Goal: Contribute content: Contribute content

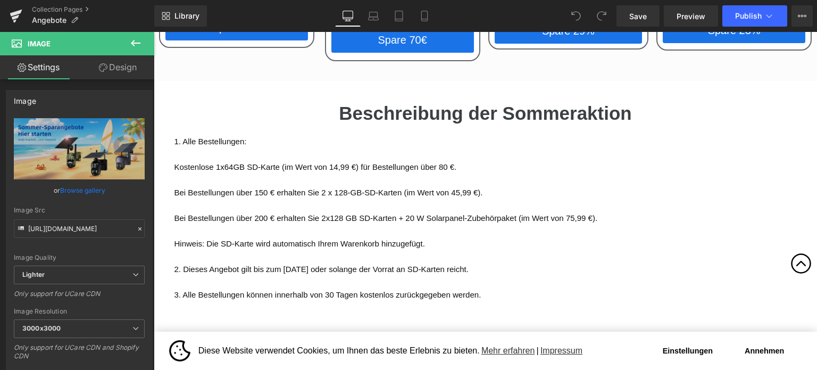
scroll to position [2074, 0]
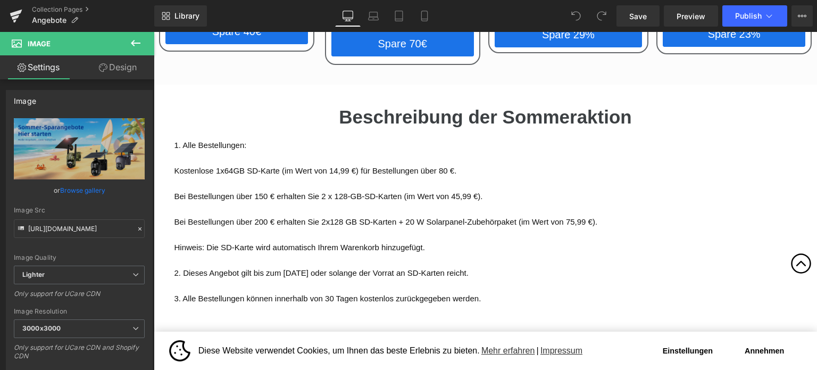
click at [338, 152] on p at bounding box center [485, 158] width 622 height 13
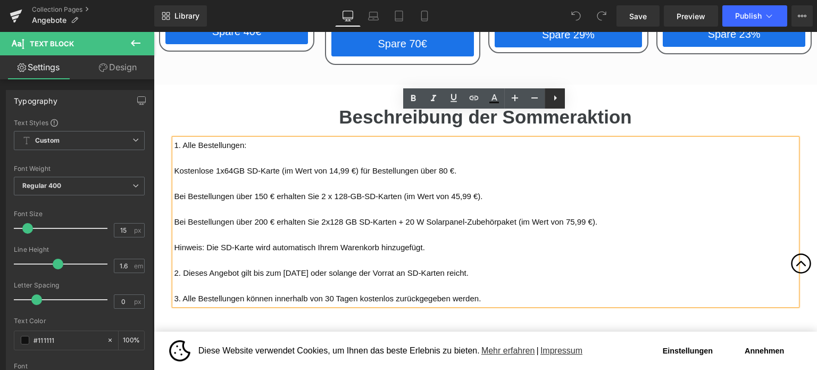
click at [552, 100] on icon at bounding box center [555, 97] width 13 height 13
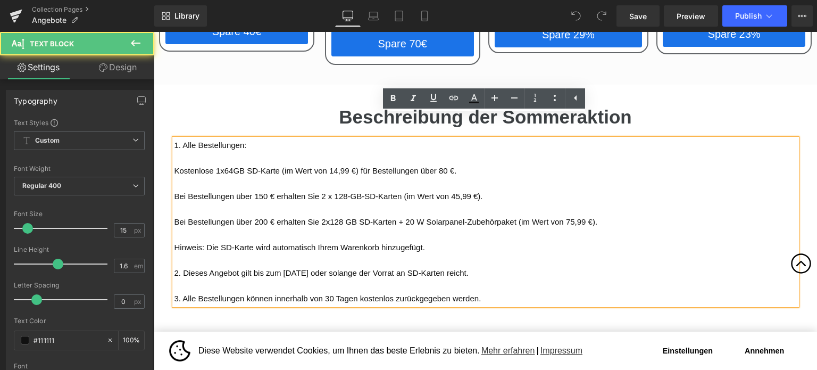
click at [496, 177] on p at bounding box center [485, 183] width 622 height 13
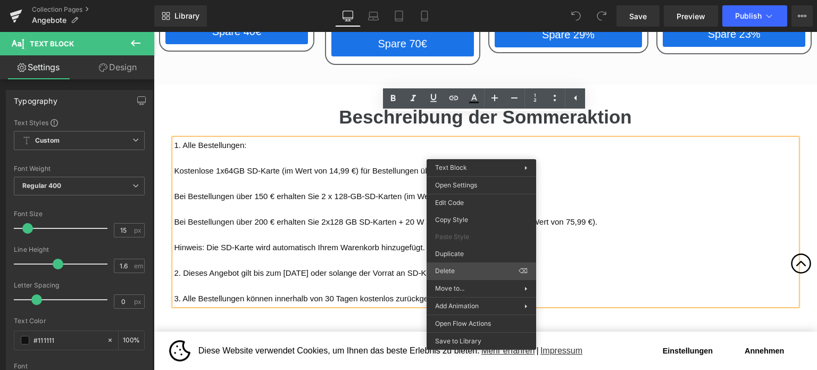
drag, startPoint x: 609, startPoint y: 304, endPoint x: 455, endPoint y: 267, distance: 157.9
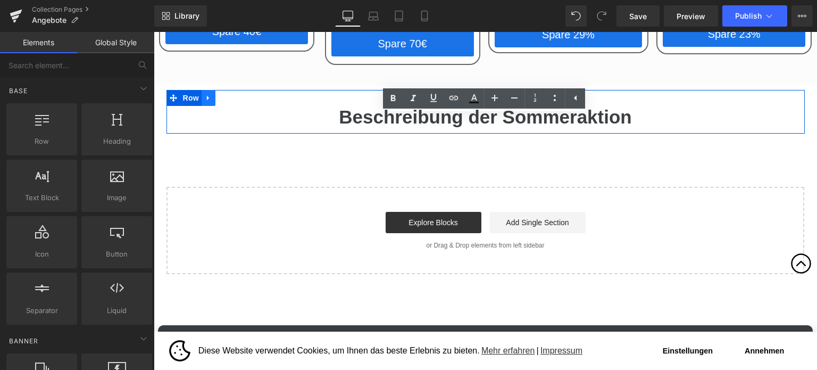
click at [207, 96] on icon at bounding box center [208, 98] width 2 height 5
click at [239, 90] on link at bounding box center [236, 98] width 14 height 16
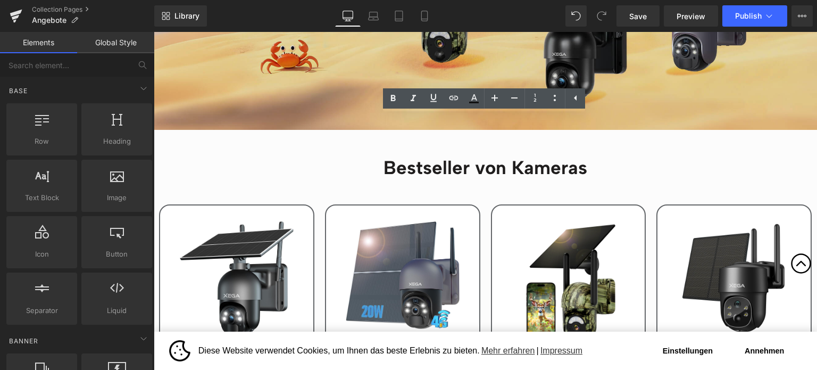
scroll to position [319, 0]
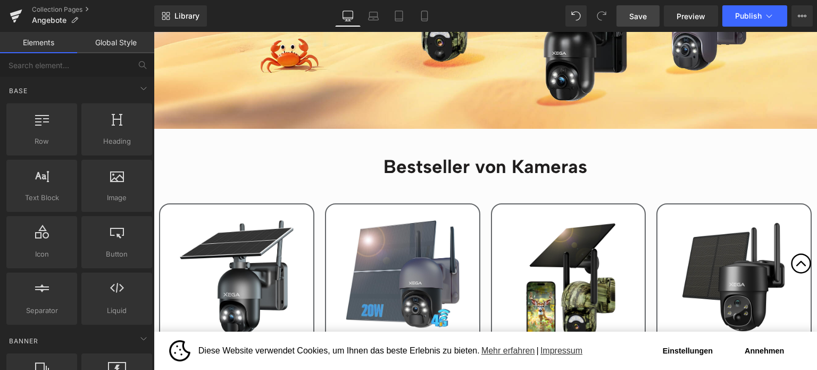
click at [646, 16] on span "Save" at bounding box center [638, 16] width 18 height 11
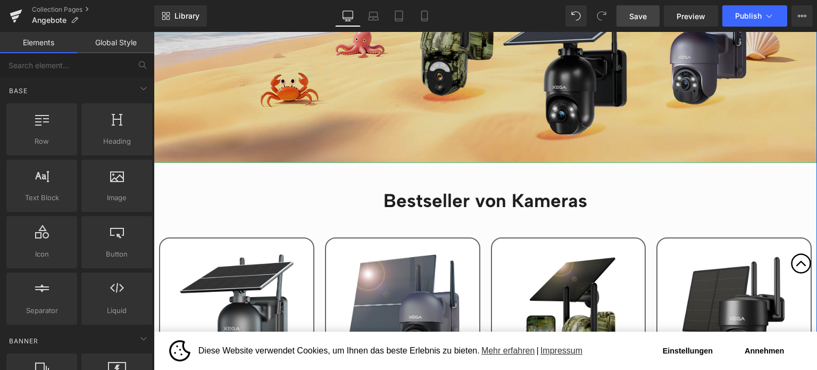
scroll to position [160, 0]
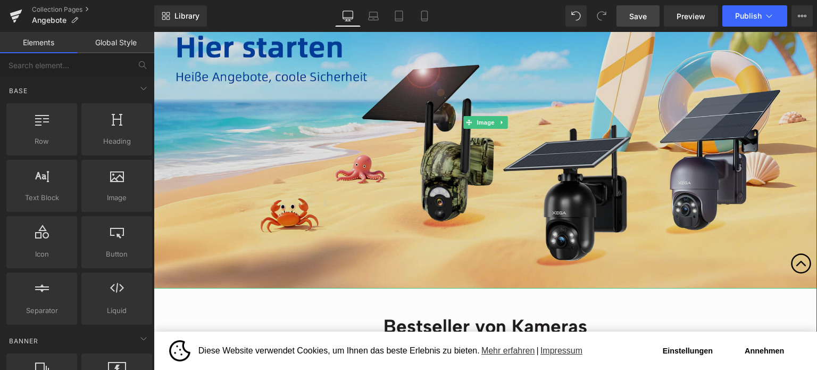
click at [419, 139] on img at bounding box center [485, 123] width 663 height 332
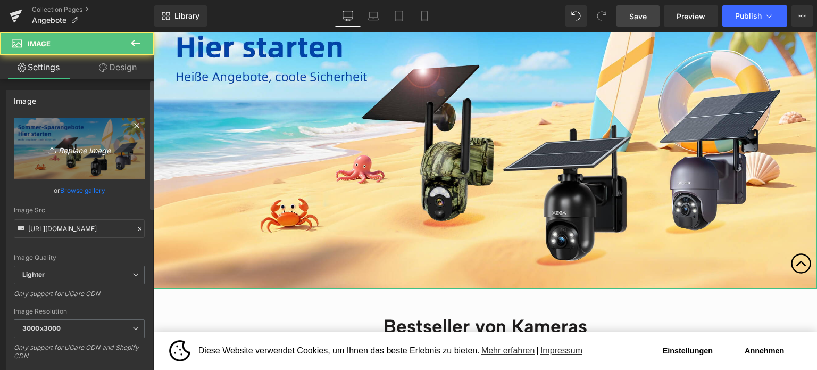
click at [87, 145] on icon "Replace Image" at bounding box center [79, 148] width 85 height 13
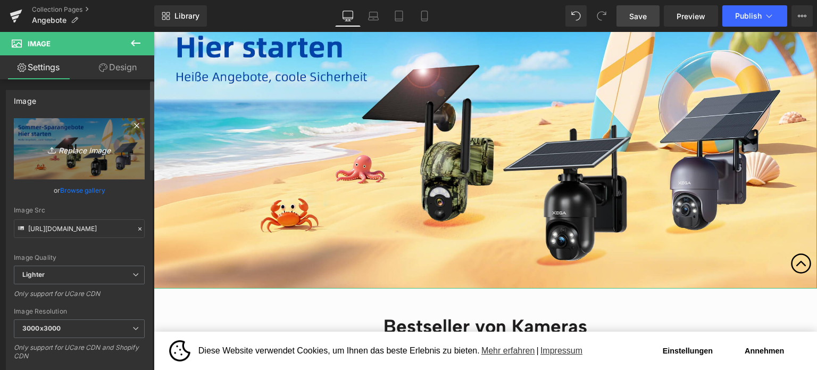
type input "C:\fakepath\画板 1(1).jpg"
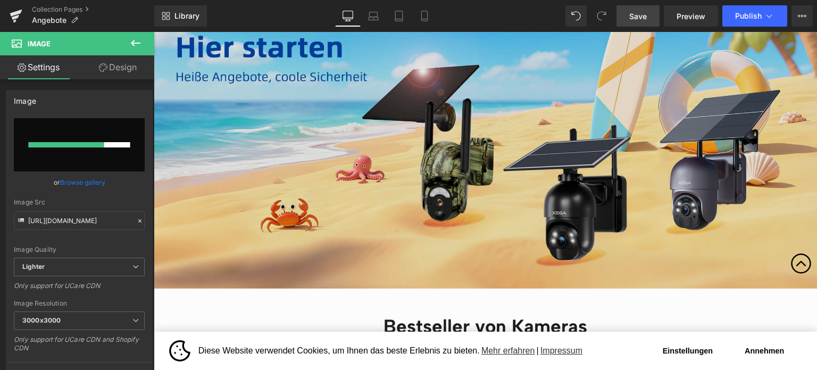
type input "https://ucarecdn.com/baa0c972-6c62-4ce7-99ad-116670b3949c/-/format/auto/-/previ…"
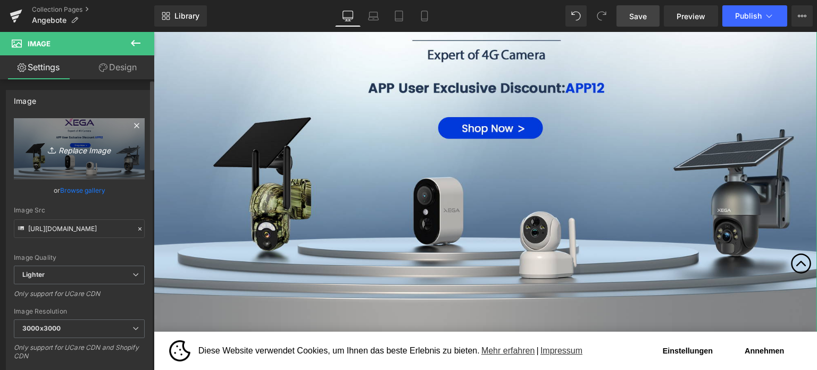
click at [91, 149] on icon "Replace Image" at bounding box center [79, 148] width 85 height 13
click at [74, 146] on icon "Replace Image" at bounding box center [79, 148] width 85 height 13
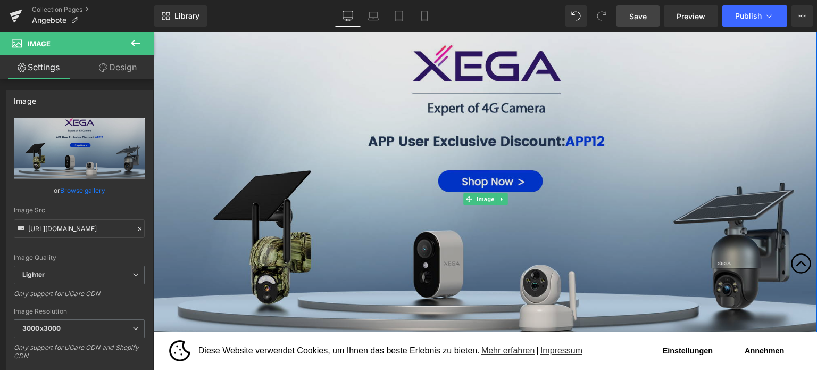
scroll to position [106, 0]
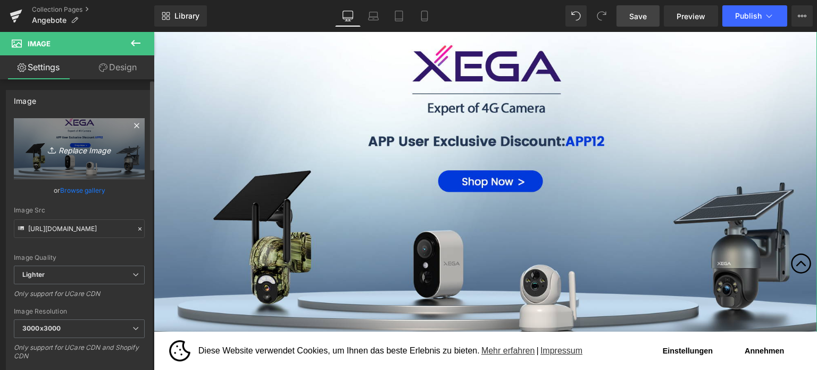
click at [94, 151] on icon "Replace Image" at bounding box center [79, 148] width 85 height 13
type input "C:\fakepath\促销-1.jpg"
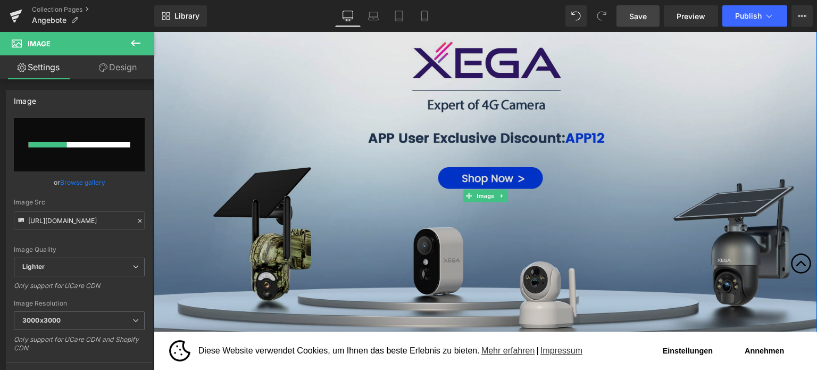
scroll to position [53, 0]
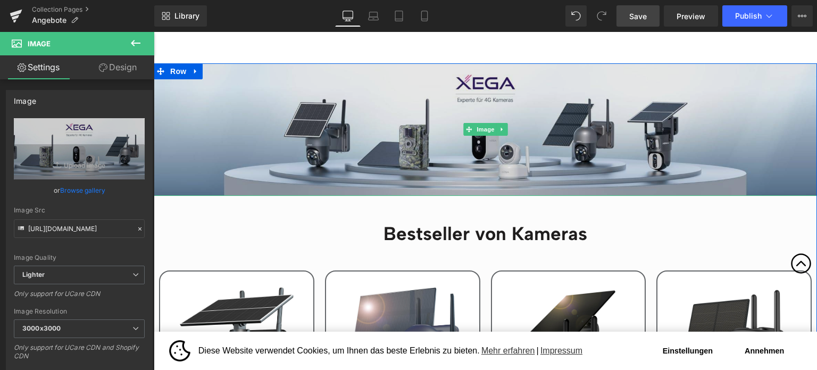
type input "https://ucarecdn.com/baa0c972-6c62-4ce7-99ad-116670b3949c/-/format/auto/-/previ…"
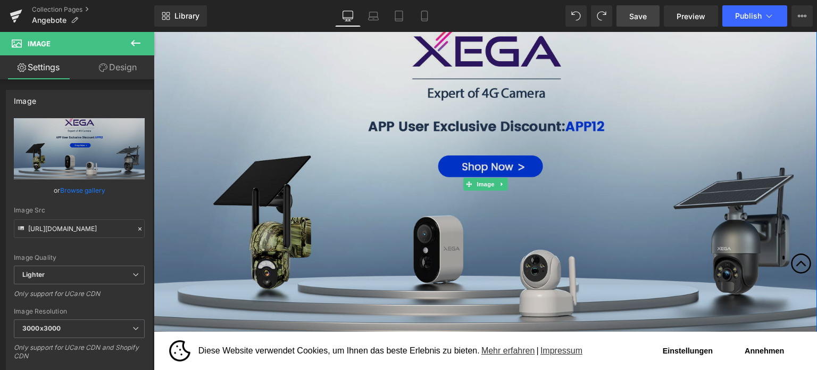
scroll to position [160, 0]
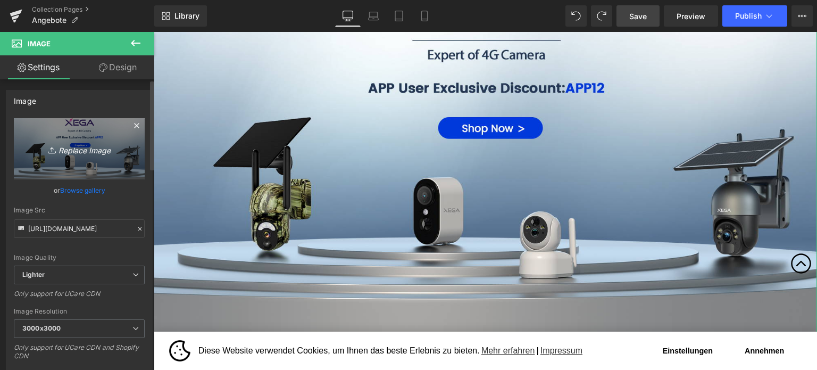
click at [87, 132] on link "Replace Image" at bounding box center [79, 148] width 131 height 61
type input "C:\fakepath\画板 1.jpg"
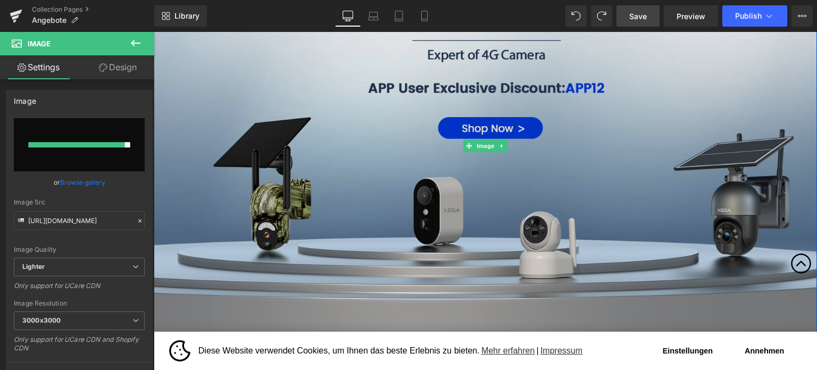
type input "[URL][DOMAIN_NAME]"
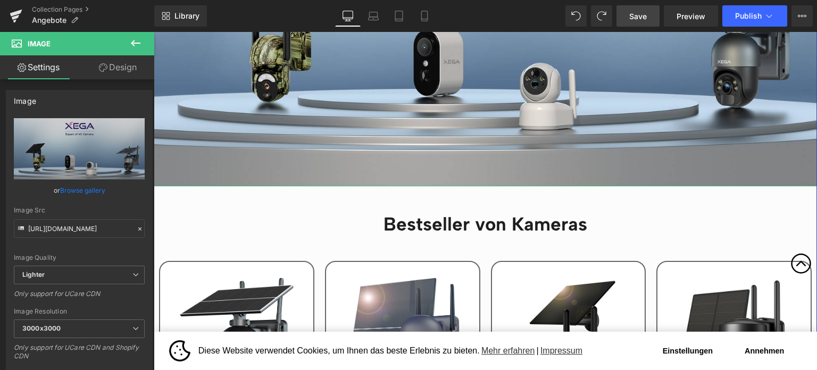
scroll to position [319, 0]
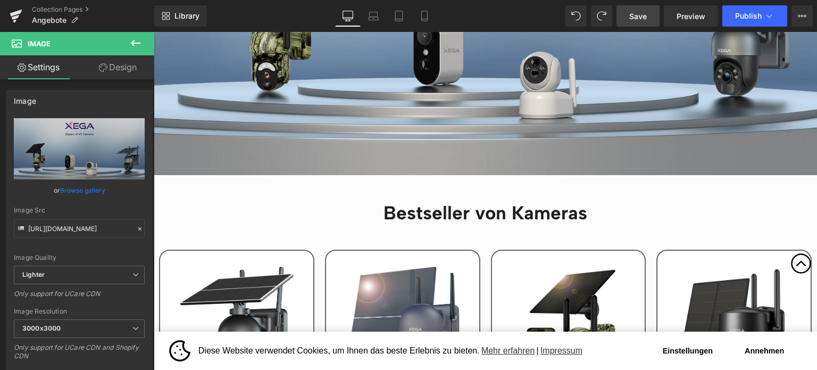
click at [138, 38] on icon at bounding box center [135, 43] width 13 height 13
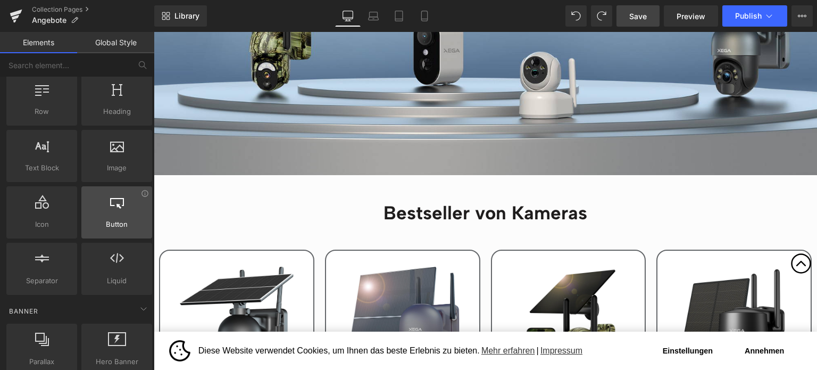
scroll to position [0, 0]
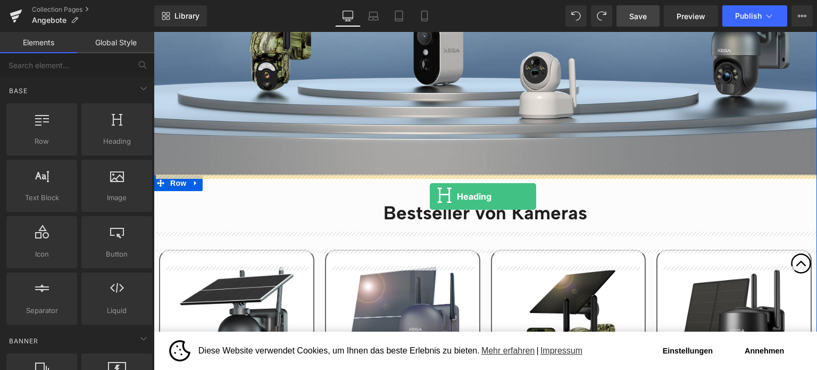
drag, startPoint x: 272, startPoint y: 173, endPoint x: 430, endPoint y: 195, distance: 159.5
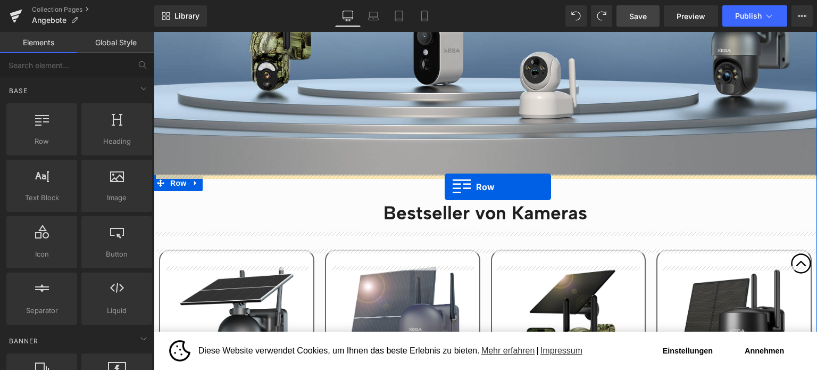
drag, startPoint x: 210, startPoint y: 165, endPoint x: 445, endPoint y: 187, distance: 236.1
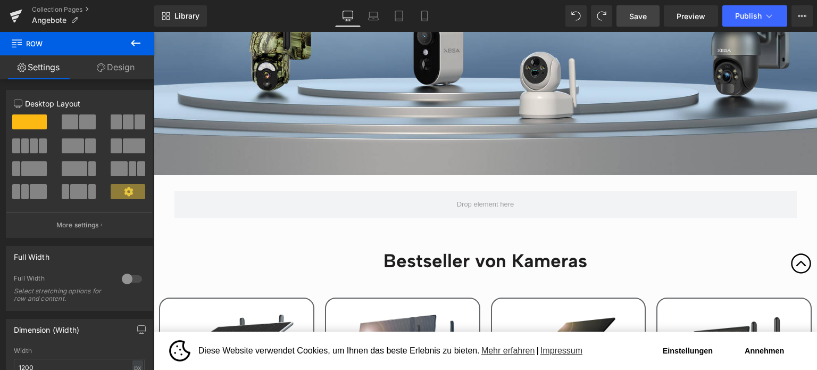
click at [133, 46] on icon at bounding box center [135, 43] width 13 height 13
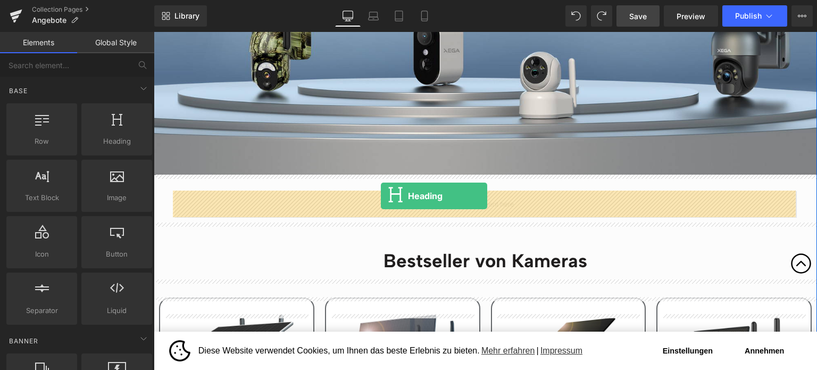
drag, startPoint x: 273, startPoint y: 165, endPoint x: 381, endPoint y: 196, distance: 112.1
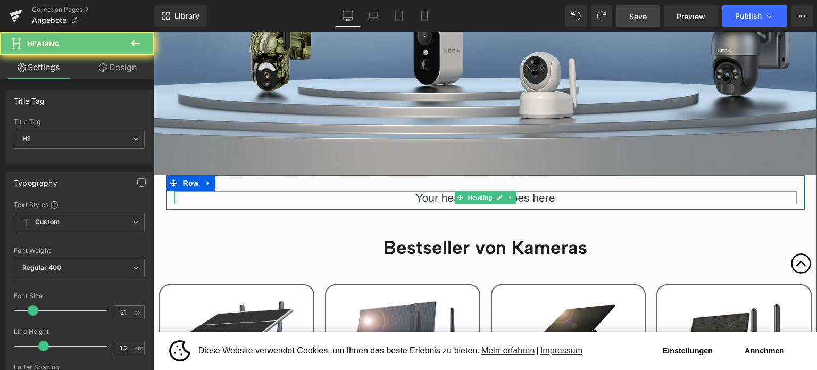
click at [411, 197] on h1 "Your heading text goes here" at bounding box center [485, 197] width 622 height 13
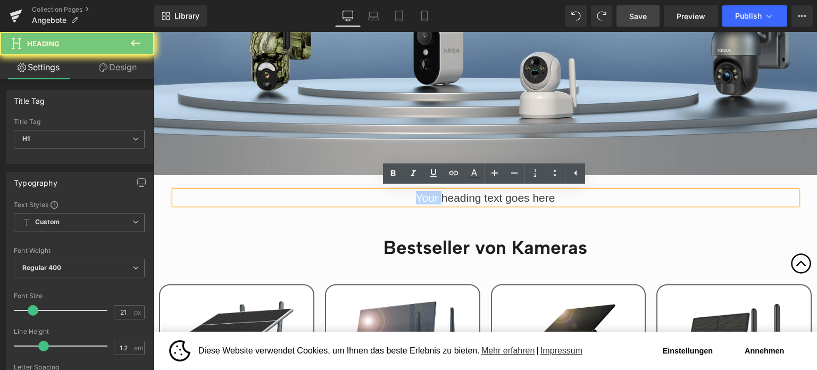
click at [411, 197] on h1 "Your heading text goes here" at bounding box center [485, 197] width 622 height 13
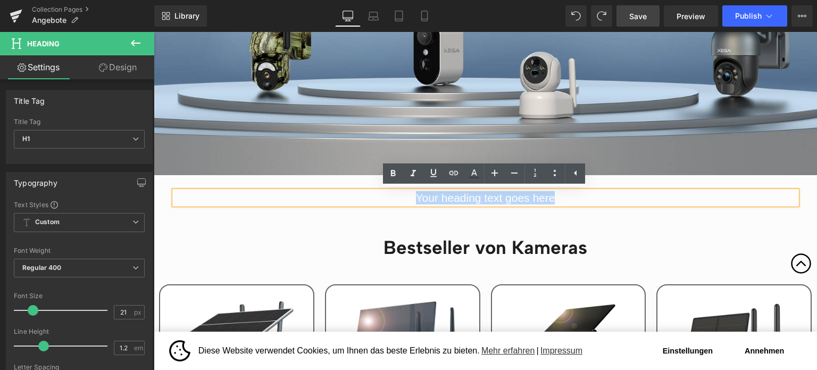
click at [479, 197] on h1 "Your heading text goes here" at bounding box center [485, 197] width 622 height 13
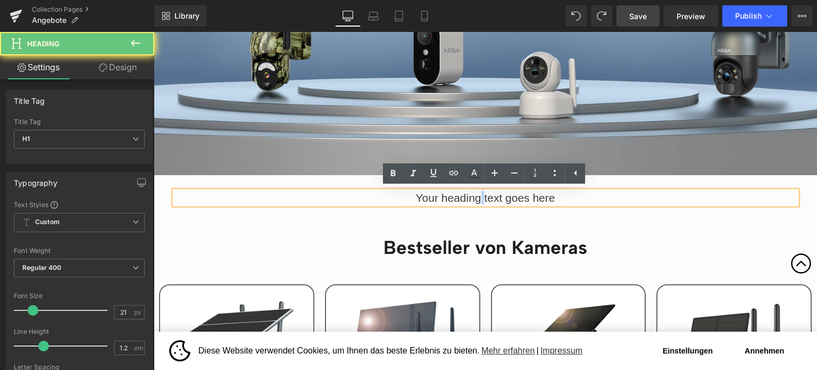
click at [479, 197] on h1 "Your heading text goes here" at bounding box center [485, 197] width 622 height 13
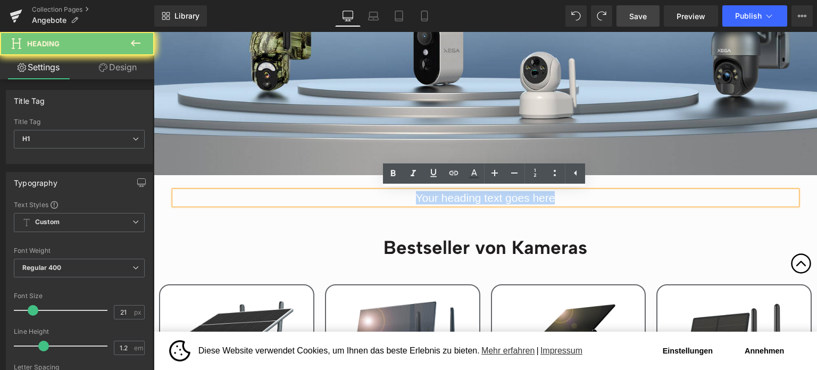
paste div
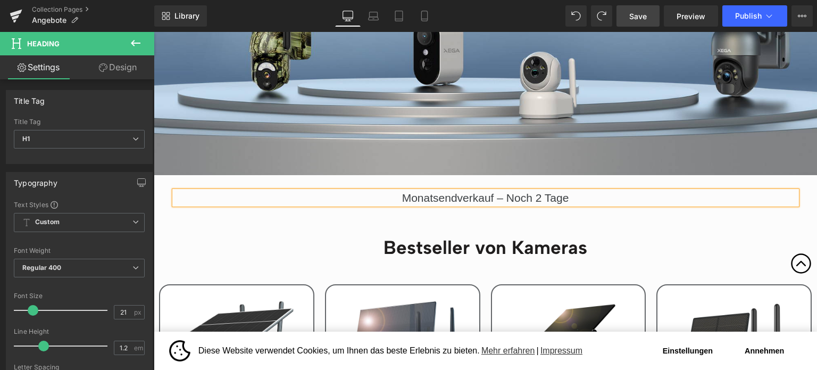
click at [422, 196] on h1 "Monatsendverkauf – Noch 2 Tage" at bounding box center [485, 197] width 622 height 13
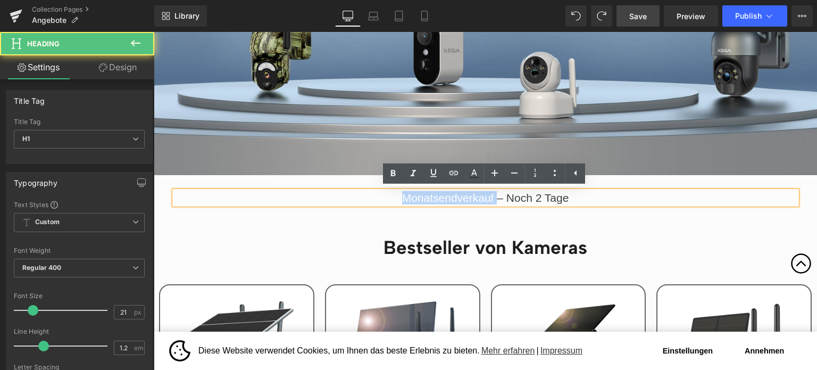
click at [422, 196] on h1 "Monatsendverkauf – Noch 2 Tage" at bounding box center [485, 197] width 622 height 13
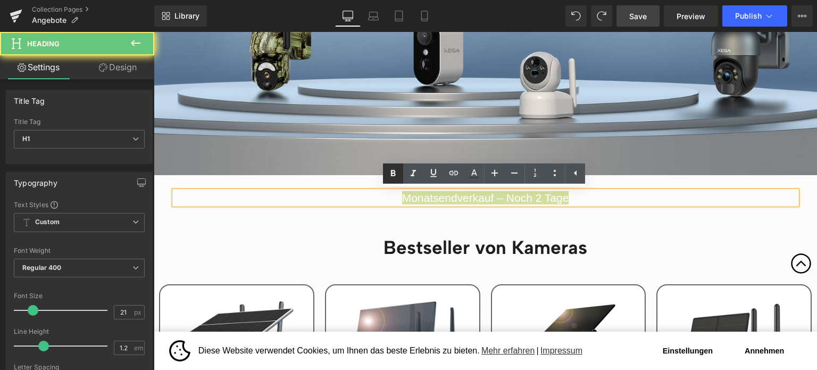
click at [395, 174] on icon at bounding box center [393, 173] width 5 height 6
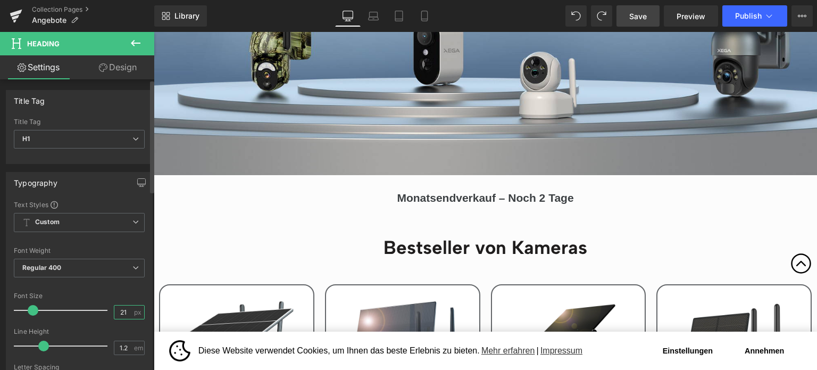
drag, startPoint x: 128, startPoint y: 310, endPoint x: 109, endPoint y: 310, distance: 18.6
click at [114, 310] on div "21 px" at bounding box center [129, 312] width 31 height 14
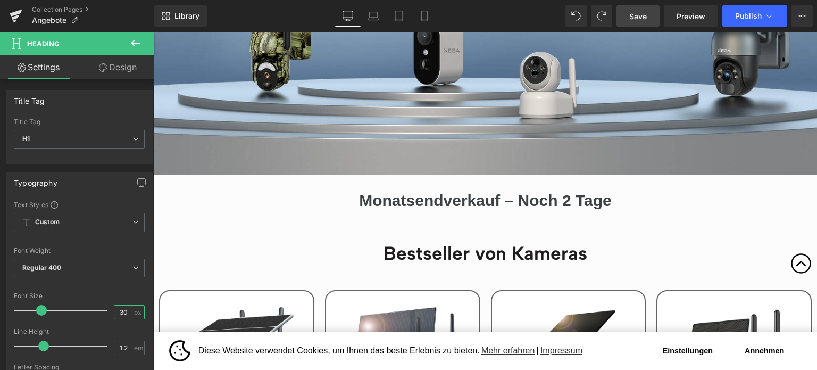
type input "30"
click at [135, 40] on icon at bounding box center [135, 43] width 13 height 13
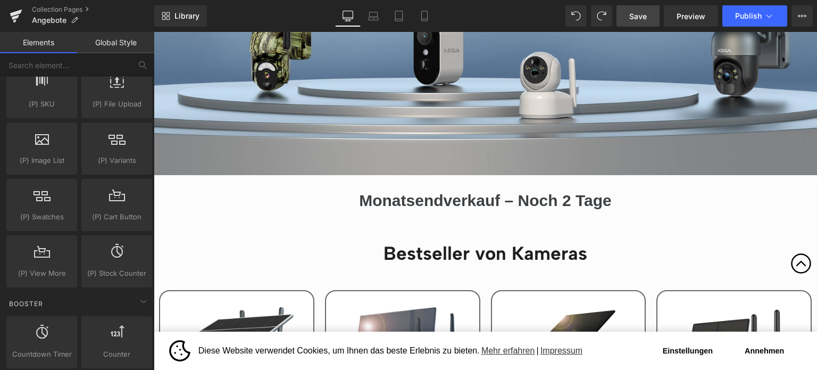
scroll to position [1436, 0]
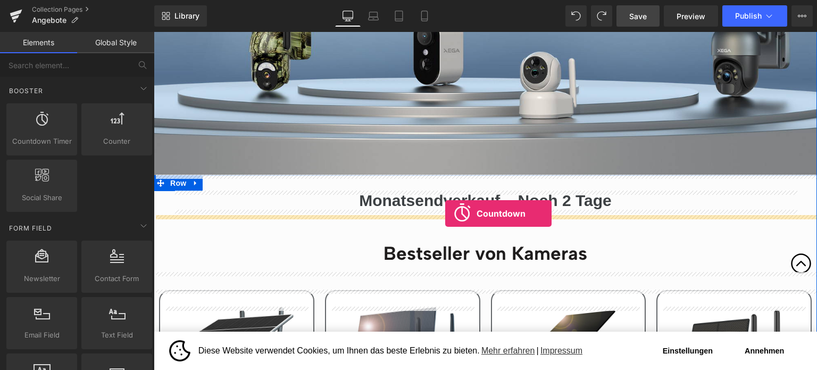
drag, startPoint x: 198, startPoint y: 165, endPoint x: 445, endPoint y: 213, distance: 251.4
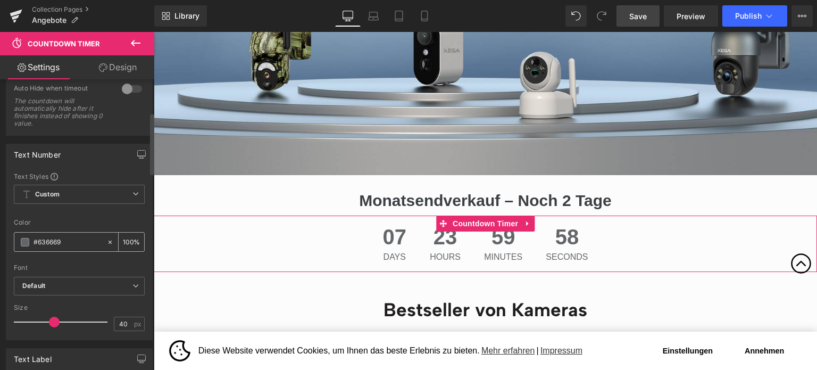
scroll to position [160, 0]
click at [72, 238] on input "#636669" at bounding box center [68, 241] width 68 height 12
click at [23, 242] on span at bounding box center [25, 241] width 9 height 9
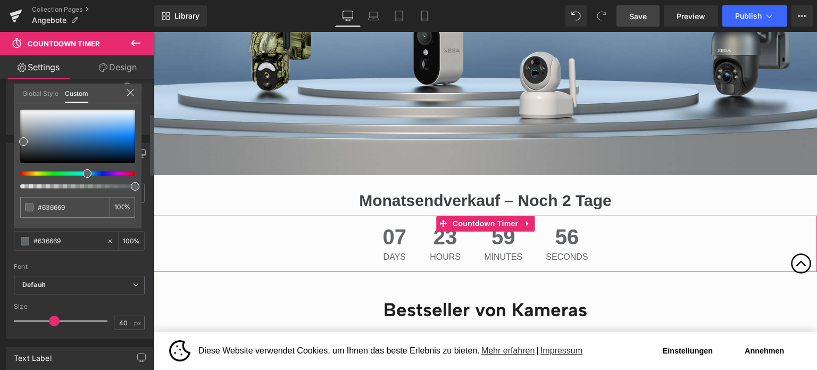
type input "#626469"
type input "#626769"
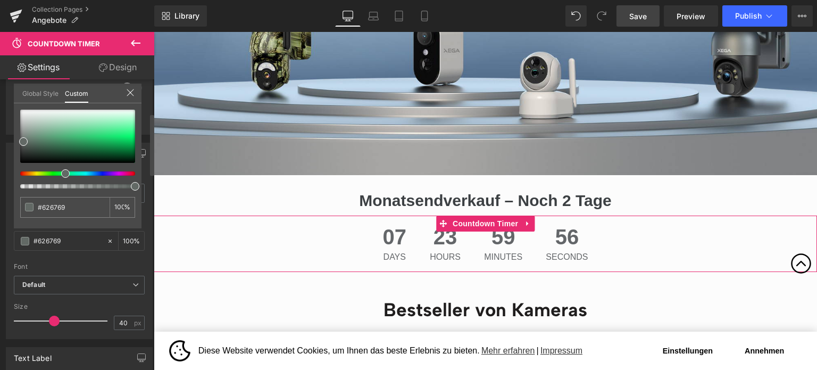
type input "#626966"
type input "#626963"
type input "#646962"
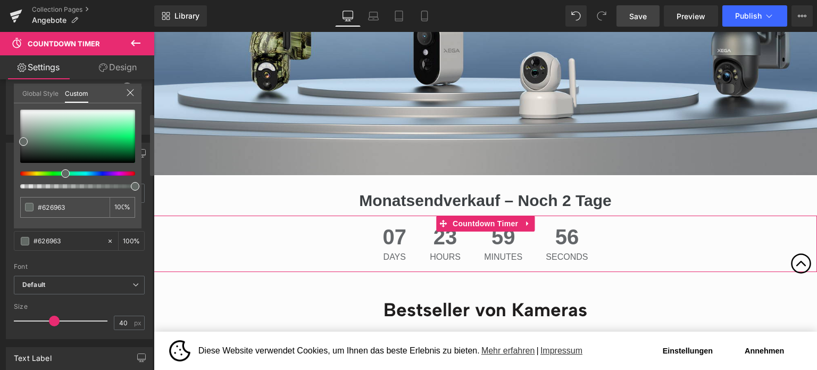
type input "#646962"
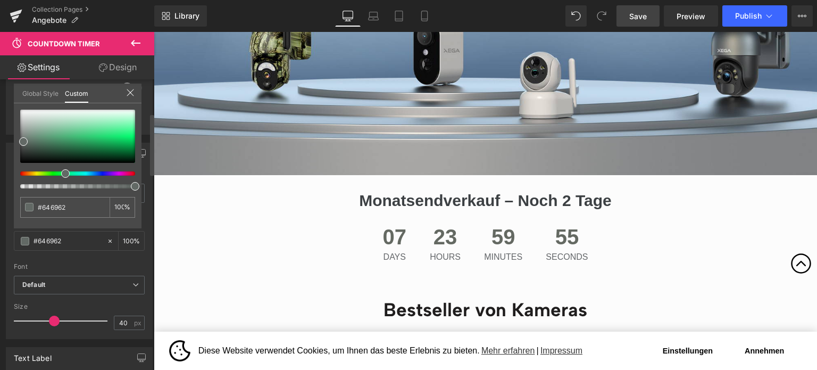
type input "#676962"
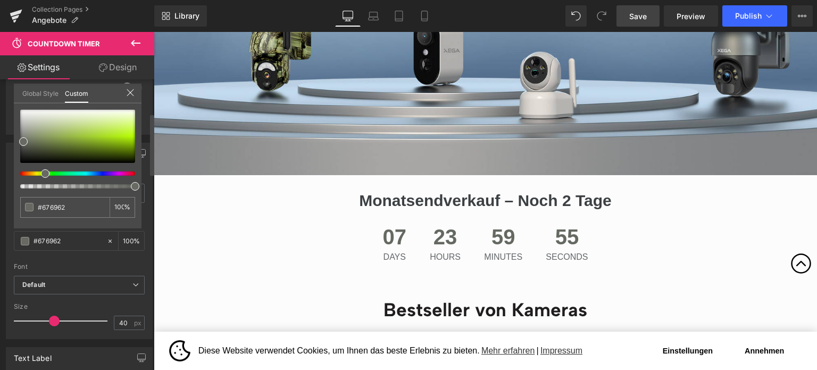
type input "#686962"
type input "#696762"
type input "#696562"
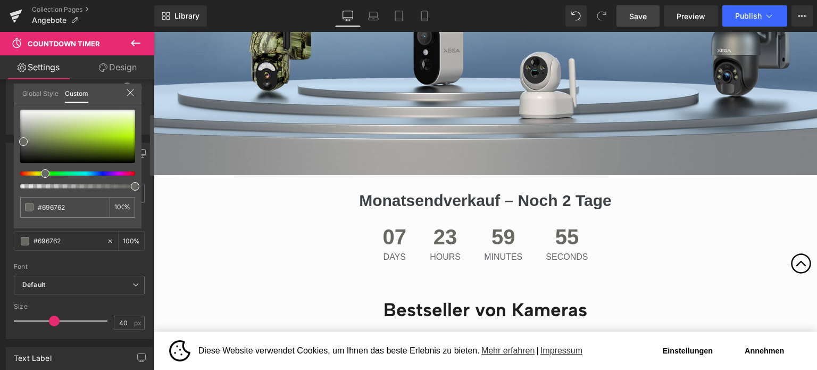
type input "#696562"
type input "#696462"
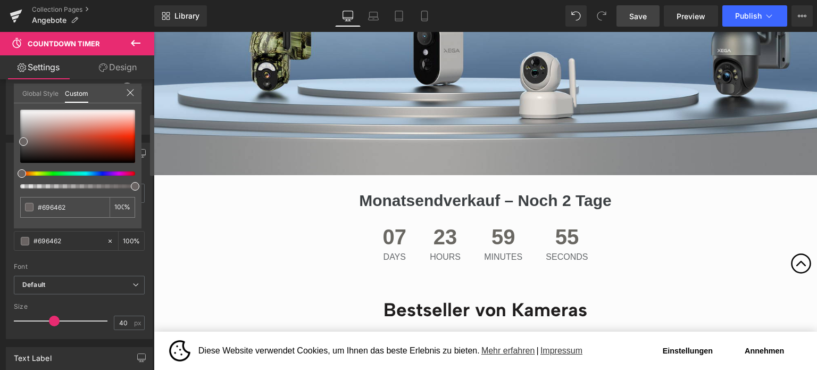
type input "#696362"
drag, startPoint x: 85, startPoint y: 172, endPoint x: 16, endPoint y: 172, distance: 69.1
click at [16, 172] on div at bounding box center [73, 173] width 115 height 4
type input "#ef3e1e"
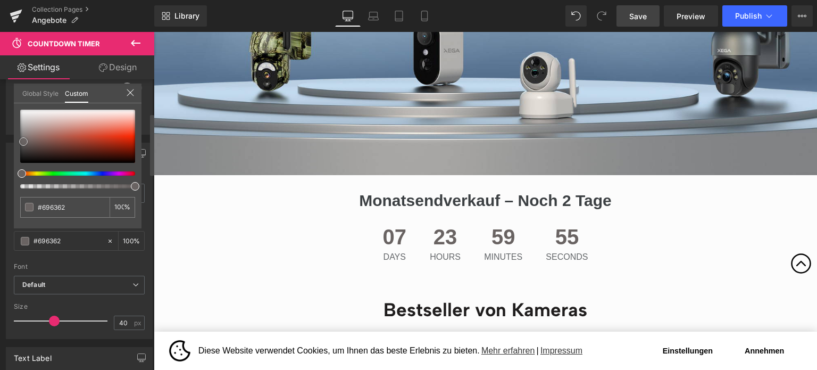
type input "#ef3e1e"
click at [120, 134] on div at bounding box center [77, 136] width 115 height 53
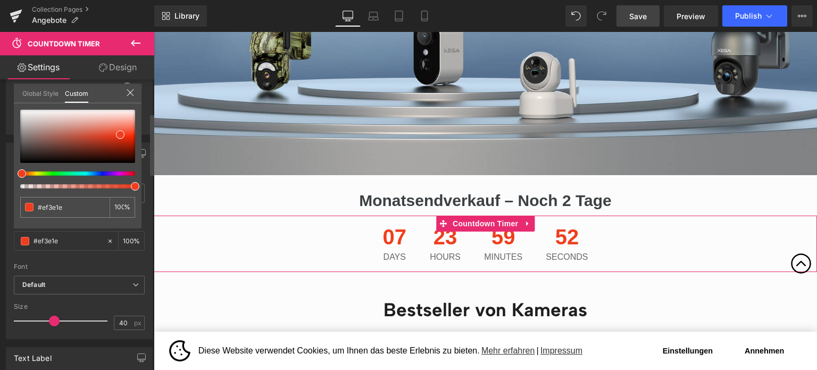
click at [131, 91] on icon at bounding box center [130, 92] width 7 height 7
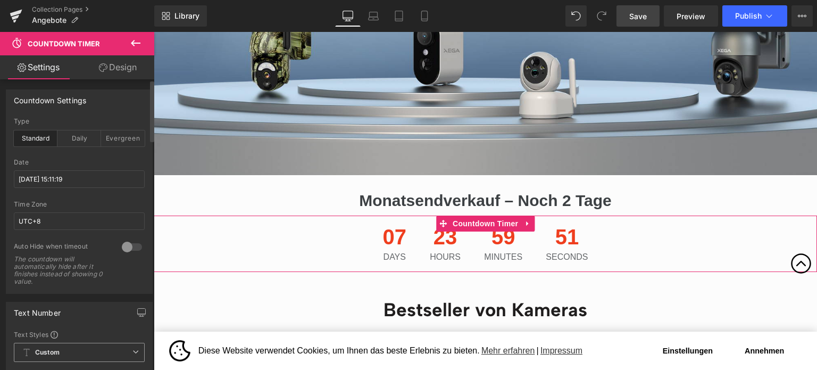
scroll to position [0, 0]
click at [47, 177] on input "2025/9/7 15:11:19" at bounding box center [79, 180] width 131 height 18
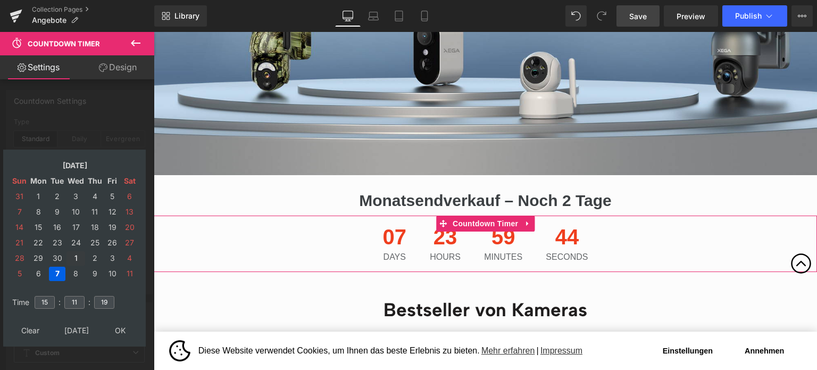
click at [76, 253] on td "1" at bounding box center [75, 258] width 19 height 14
click at [126, 255] on td "1" at bounding box center [129, 258] width 16 height 14
click at [86, 165] on td "Nov, 2025" at bounding box center [74, 165] width 91 height 14
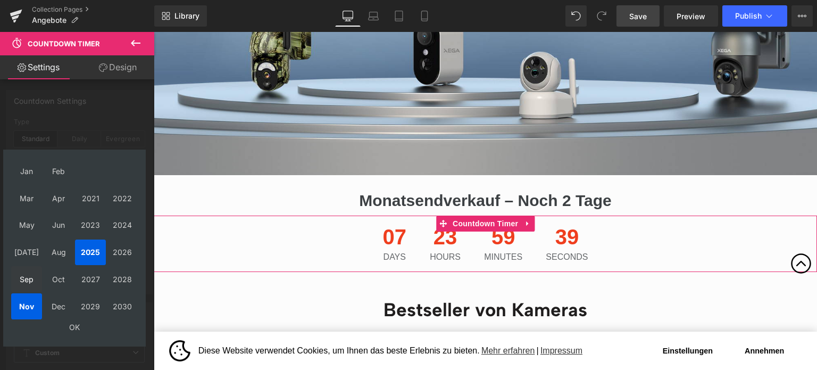
click at [26, 277] on td "Sep" at bounding box center [26, 279] width 31 height 26
click at [69, 333] on td "OK" at bounding box center [74, 327] width 127 height 14
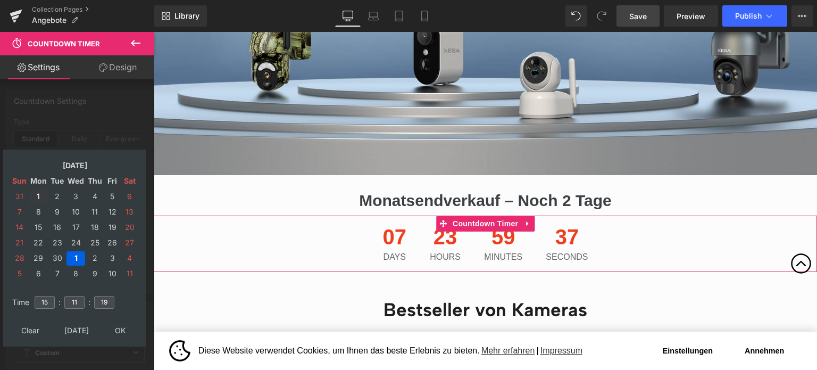
click at [38, 194] on td "1" at bounding box center [38, 196] width 19 height 14
drag, startPoint x: 51, startPoint y: 297, endPoint x: 28, endPoint y: 296, distance: 22.9
click at [28, 296] on tr "Time 15 : 11 : 19" at bounding box center [75, 296] width 130 height 12
type input "2025/09/01 15:11:19"
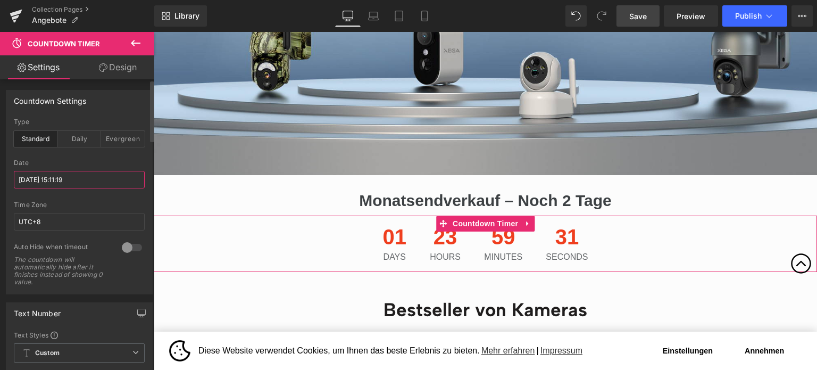
click at [89, 171] on input "2025/09/01 15:11:19" at bounding box center [79, 180] width 131 height 18
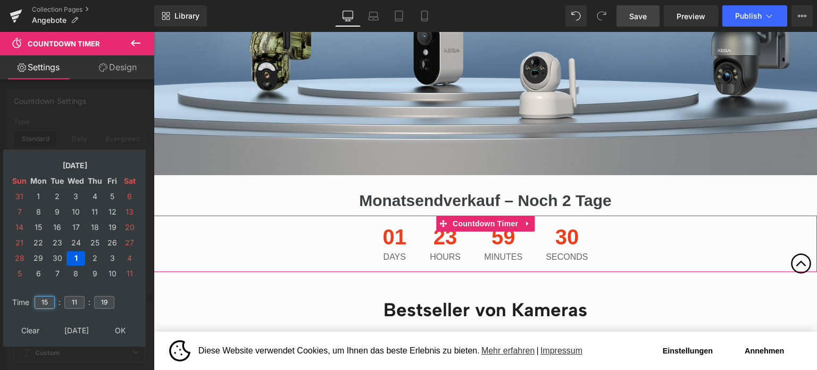
drag, startPoint x: 50, startPoint y: 299, endPoint x: 30, endPoint y: 298, distance: 20.2
click at [30, 298] on tr "Time 15 : 11 : 19" at bounding box center [75, 296] width 130 height 12
type input "23"
click at [80, 298] on input "11" at bounding box center [74, 302] width 20 height 13
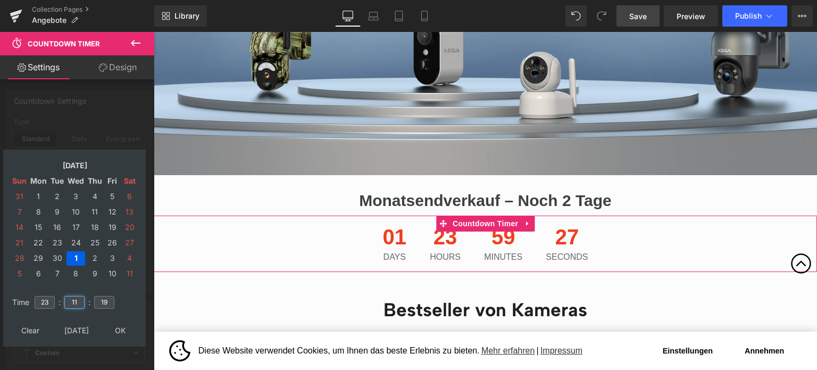
click at [80, 298] on input "11" at bounding box center [74, 302] width 20 height 13
type input "00"
click at [106, 298] on input "19" at bounding box center [104, 302] width 20 height 13
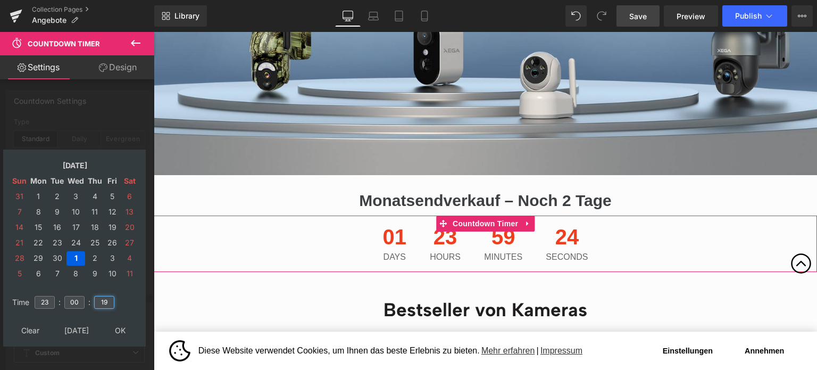
click at [104, 296] on input "19" at bounding box center [104, 302] width 20 height 13
type input "00"
type input "2025/09/01 23:00:00"
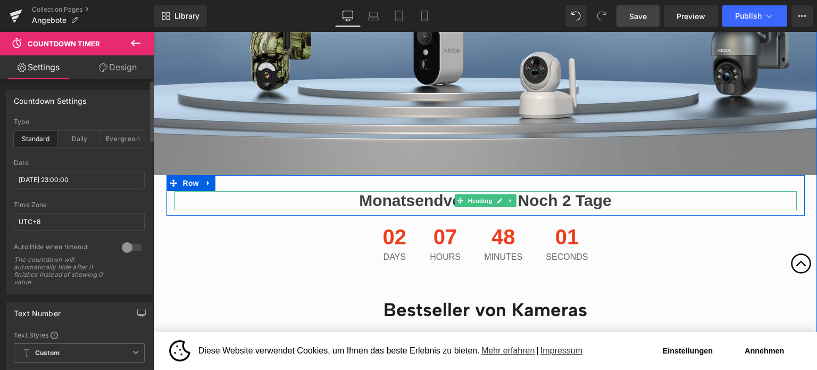
click at [402, 195] on strong "Monatsendverkauf – Noch 2 Tage" at bounding box center [485, 200] width 253 height 18
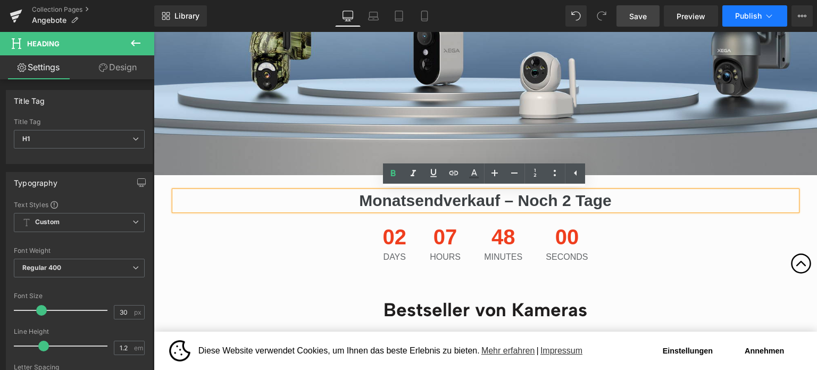
click at [750, 14] on span "Publish" at bounding box center [748, 16] width 27 height 9
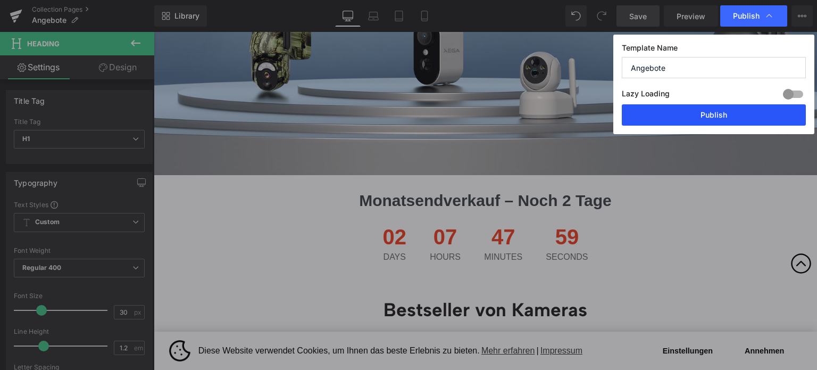
click at [698, 114] on button "Publish" at bounding box center [714, 114] width 184 height 21
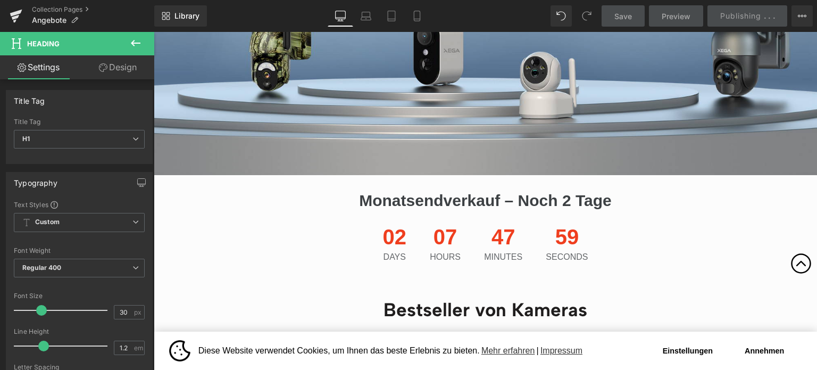
scroll to position [425, 0]
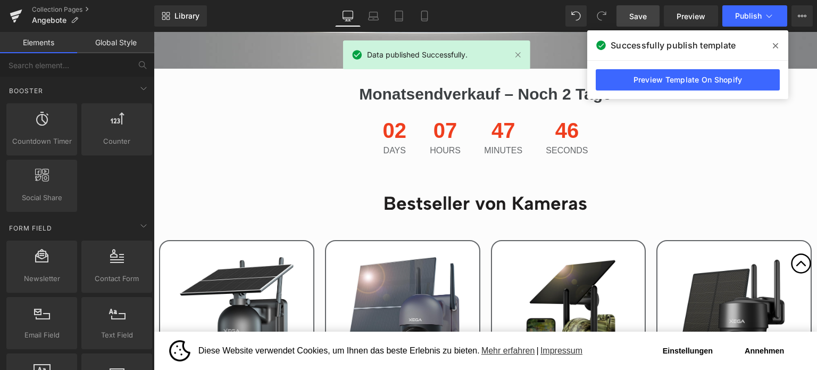
click at [750, 350] on button "Annehmen" at bounding box center [764, 350] width 74 height 21
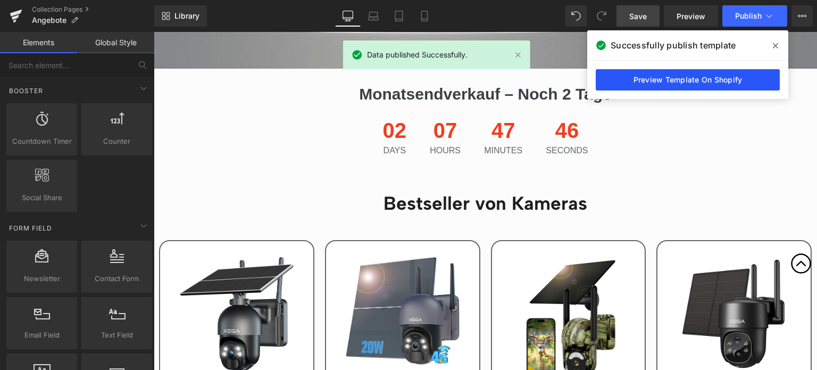
click at [712, 76] on link "Preview Template On Shopify" at bounding box center [688, 79] width 184 height 21
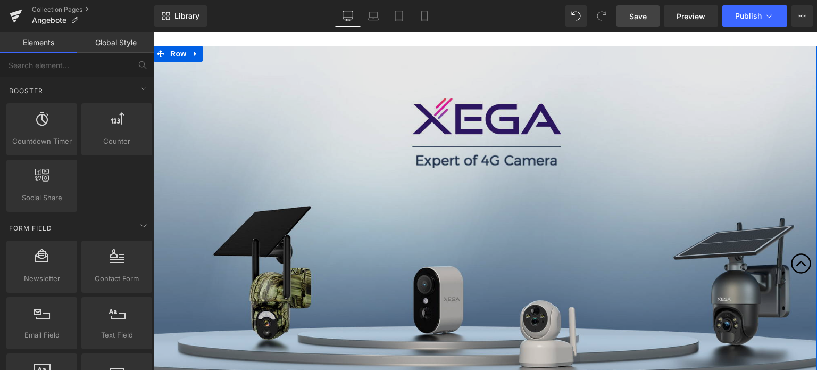
scroll to position [53, 0]
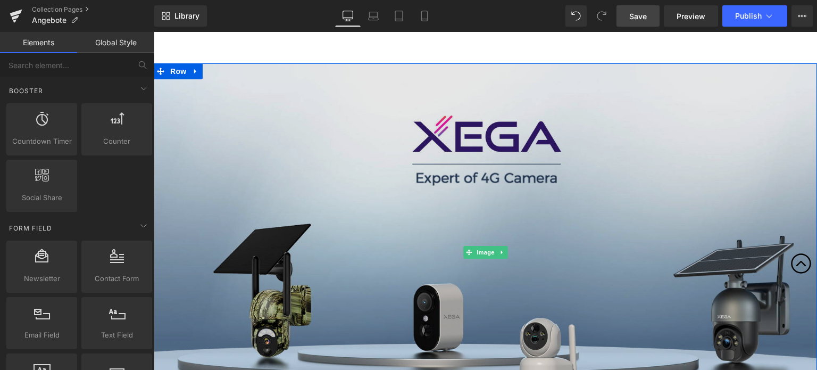
click at [400, 168] on img at bounding box center [485, 252] width 663 height 378
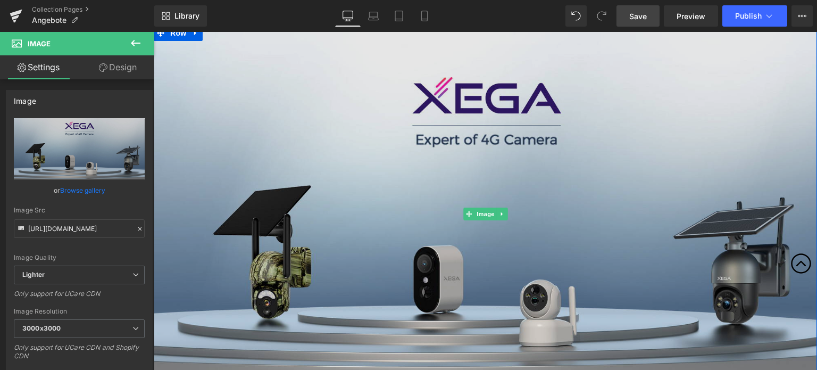
scroll to position [0, 0]
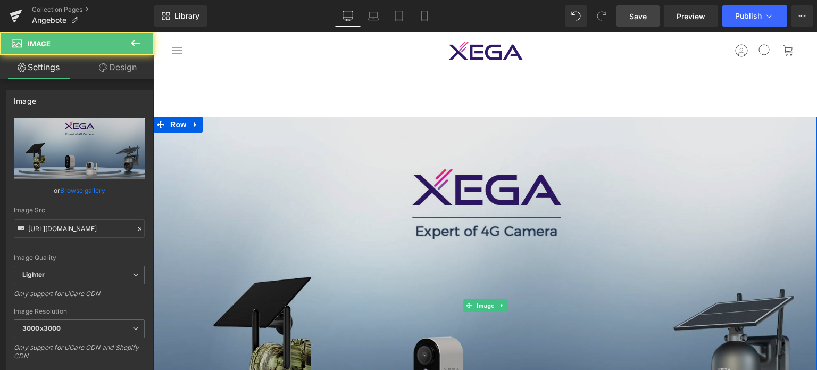
click at [400, 161] on img at bounding box center [485, 305] width 663 height 378
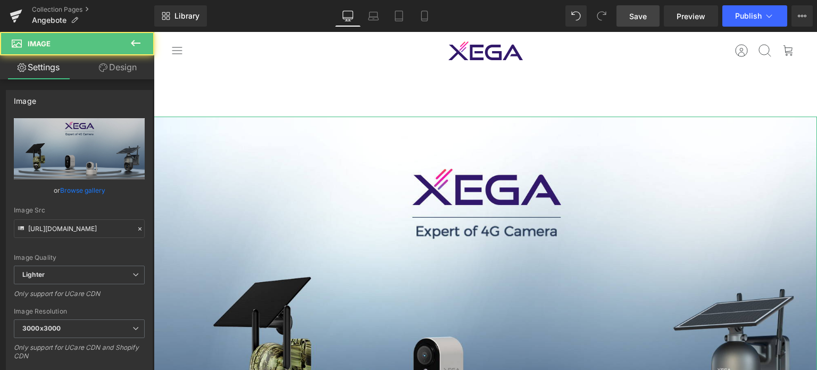
click at [117, 68] on link "Design" at bounding box center [117, 67] width 77 height 24
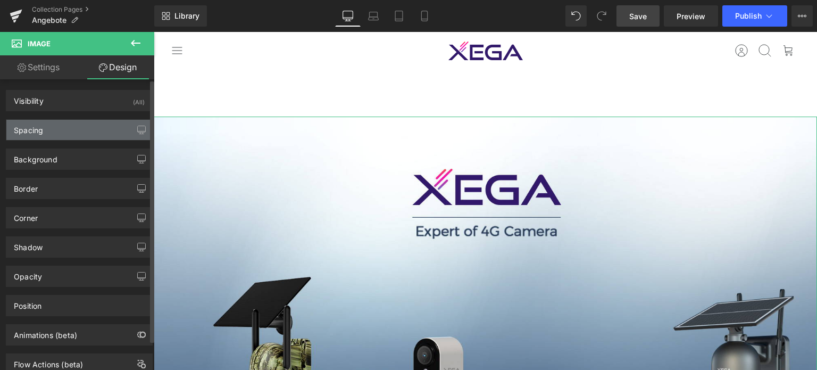
click at [71, 134] on div "Spacing" at bounding box center [79, 130] width 146 height 20
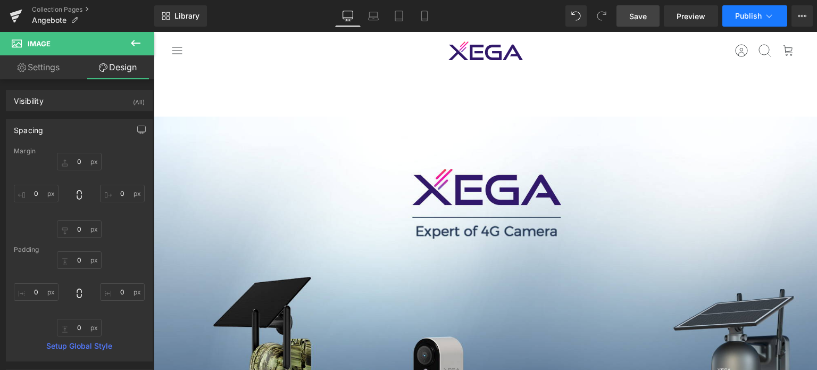
click at [756, 16] on span "Publish" at bounding box center [748, 16] width 27 height 9
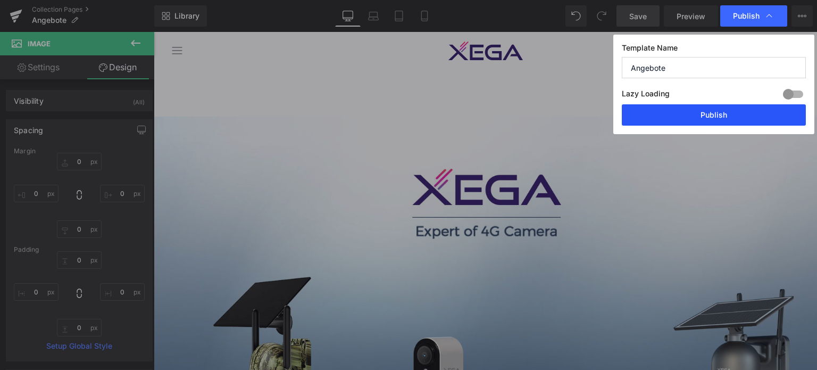
click at [724, 115] on button "Publish" at bounding box center [714, 114] width 184 height 21
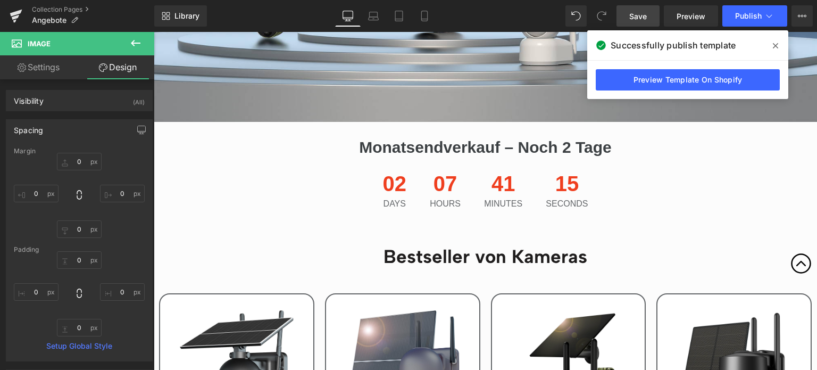
click at [407, 182] on span "02" at bounding box center [395, 186] width 24 height 27
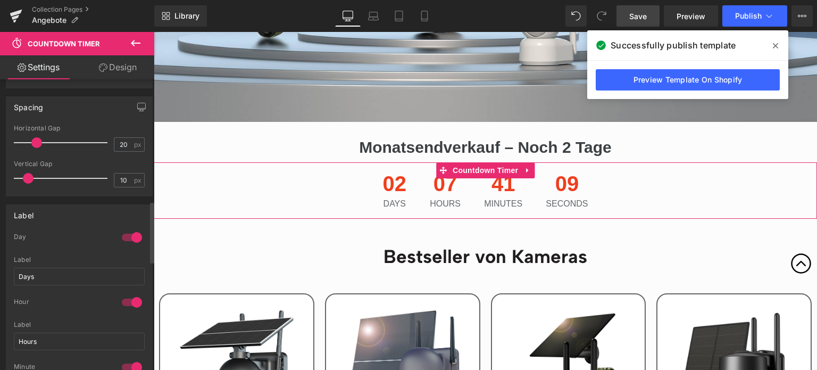
scroll to position [615, 0]
click at [54, 267] on input "Days" at bounding box center [79, 276] width 131 height 18
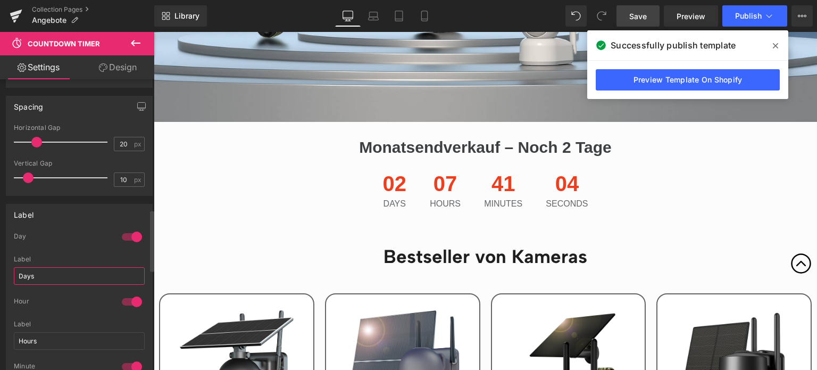
paste input "Tage"
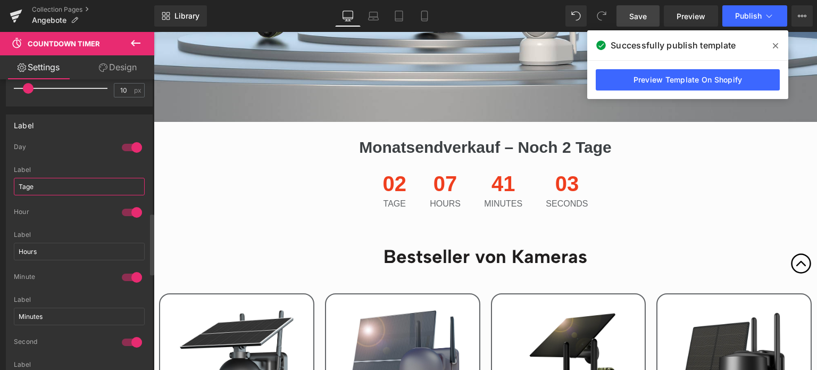
scroll to position [721, 0]
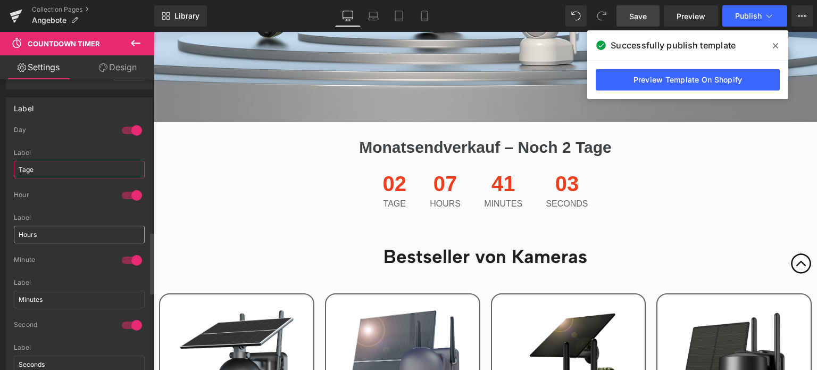
type input "Tage"
click at [54, 230] on input "Hours" at bounding box center [79, 234] width 131 height 18
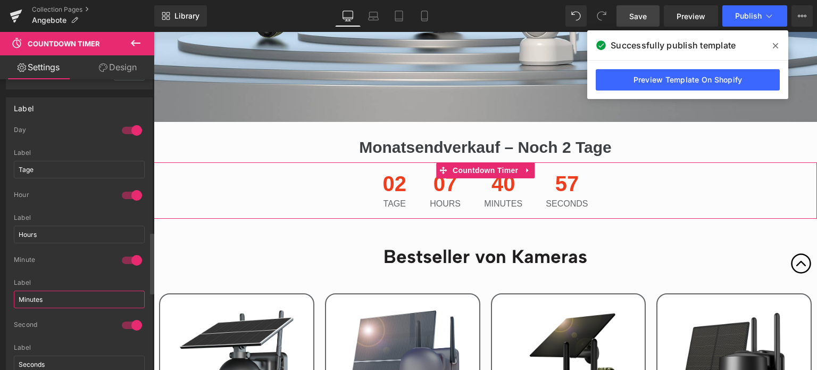
click at [51, 293] on input "Minutes" at bounding box center [79, 299] width 131 height 18
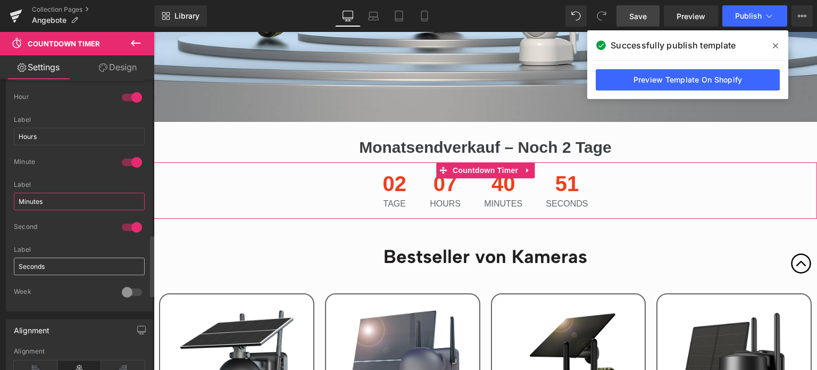
scroll to position [827, 0]
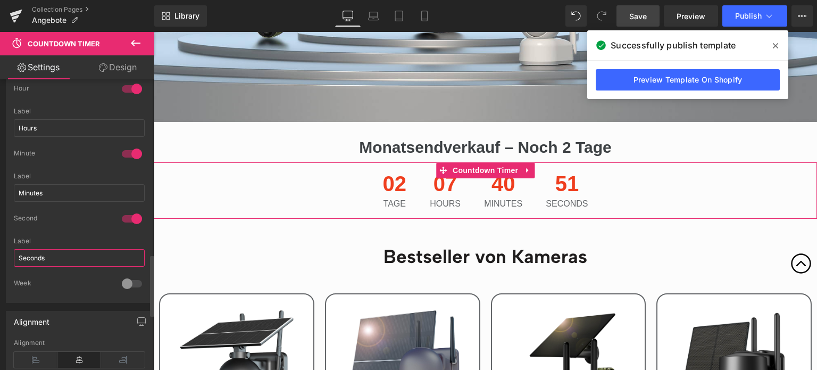
click at [80, 259] on input "Seconds" at bounding box center [79, 258] width 131 height 18
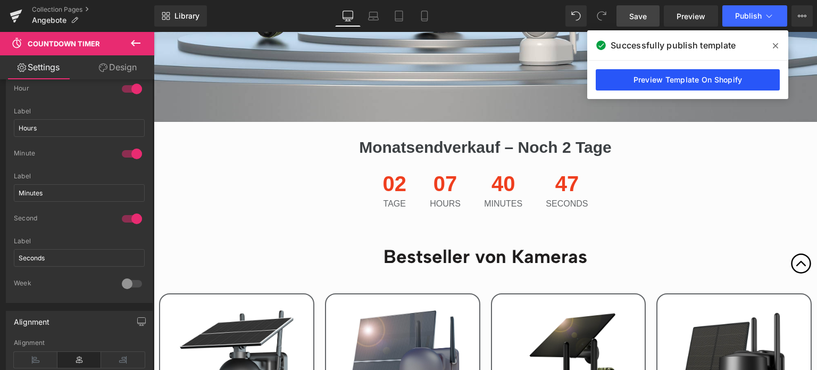
click at [689, 76] on link "Preview Template On Shopify" at bounding box center [688, 79] width 184 height 21
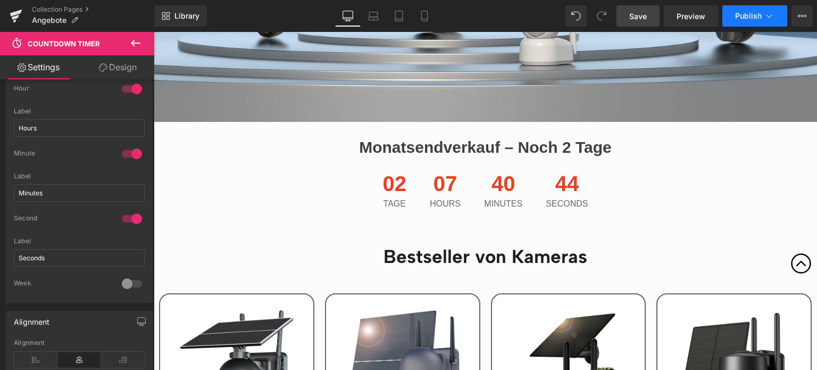
click at [753, 10] on button "Publish" at bounding box center [754, 15] width 65 height 21
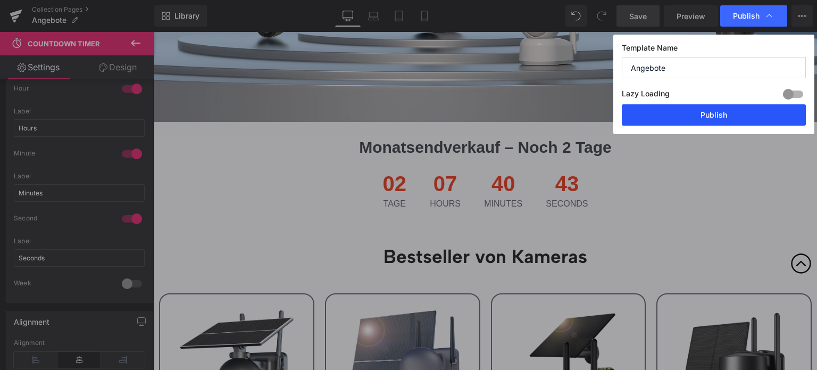
click at [695, 114] on button "Publish" at bounding box center [714, 114] width 184 height 21
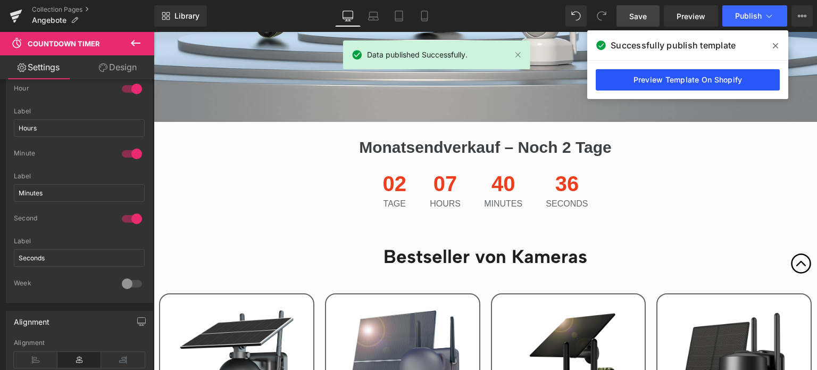
click at [670, 79] on link "Preview Template On Shopify" at bounding box center [688, 79] width 184 height 21
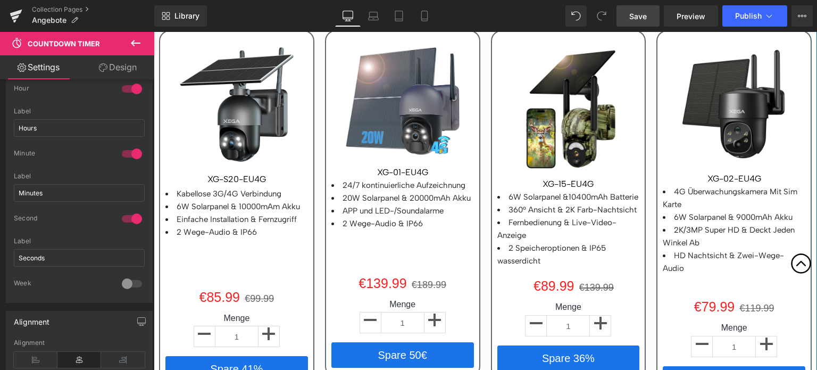
scroll to position [638, 0]
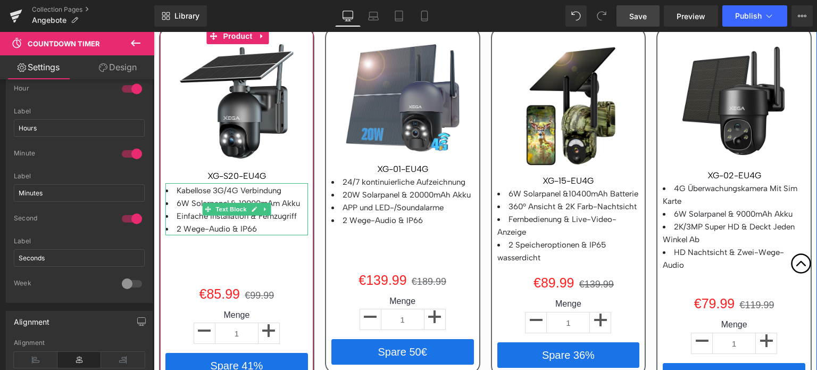
click at [248, 195] on li "Kabellose 3G/4G Verbindung" at bounding box center [236, 190] width 143 height 13
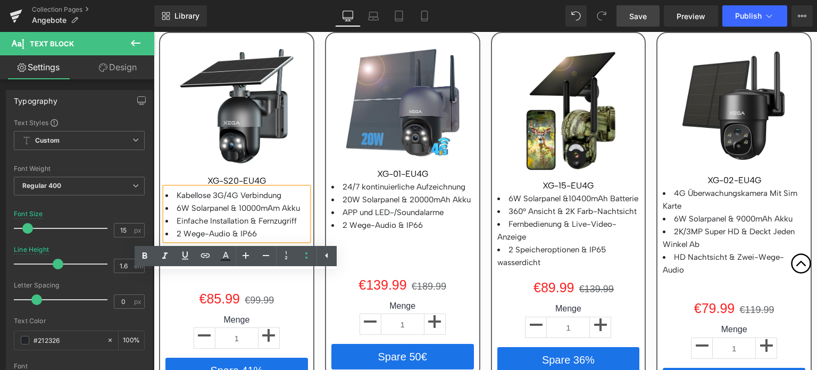
scroll to position [585, 0]
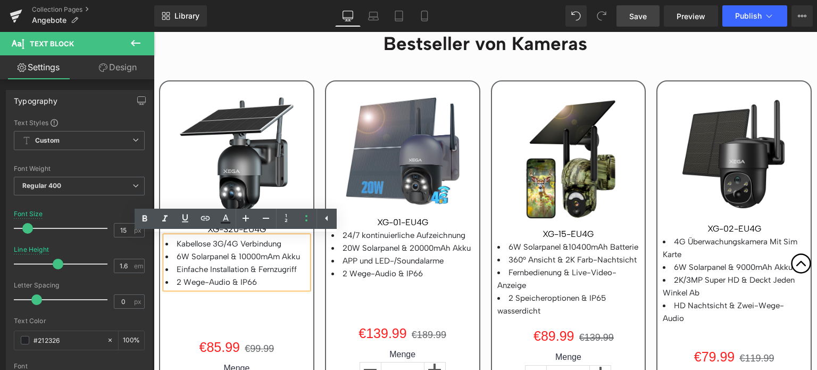
click at [222, 254] on li "6W Solarpanel & 10000mAm Akku" at bounding box center [236, 256] width 143 height 13
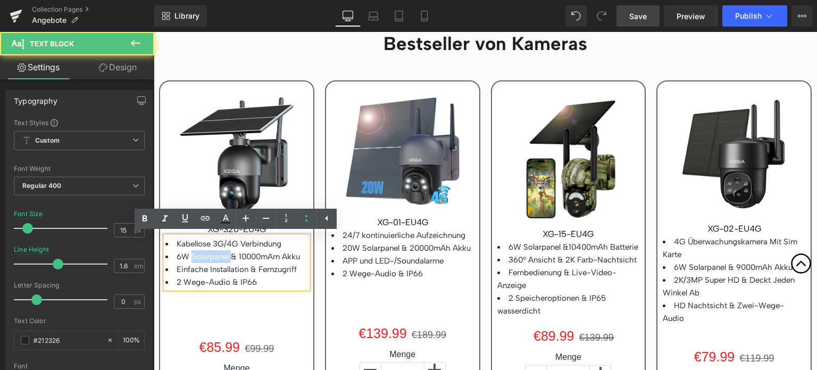
click at [222, 254] on li "6W Solarpanel & 10000mAm Akku" at bounding box center [236, 256] width 143 height 13
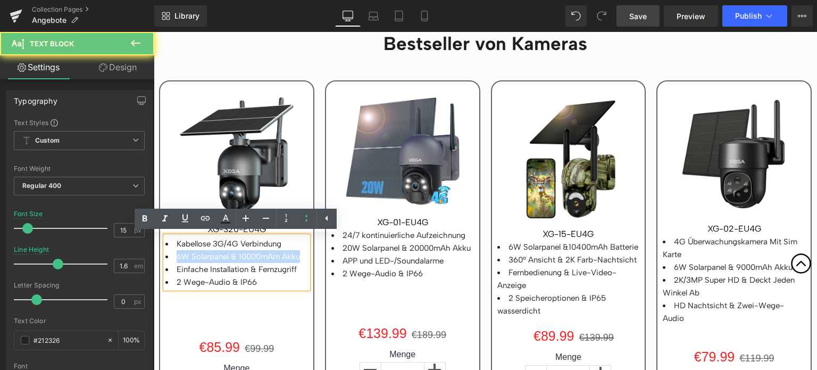
click at [222, 254] on li "6W Solarpanel & 10000mAm Akku" at bounding box center [236, 256] width 143 height 13
click at [242, 262] on li "6W Solarpanel & 10000mAm Akku" at bounding box center [236, 256] width 143 height 13
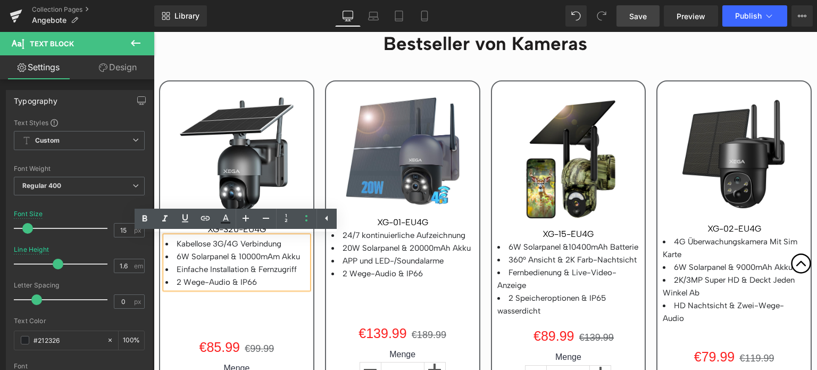
click at [210, 246] on li "Kabellose 3G/4G Verbindung" at bounding box center [236, 243] width 143 height 13
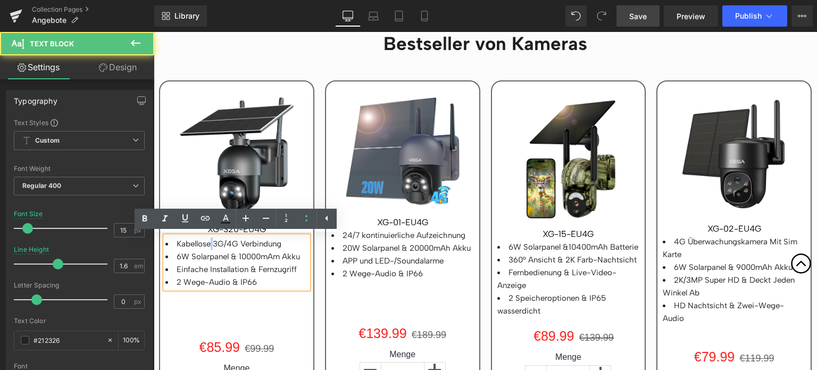
click at [210, 246] on li "Kabellose 3G/4G Verbindung" at bounding box center [236, 243] width 143 height 13
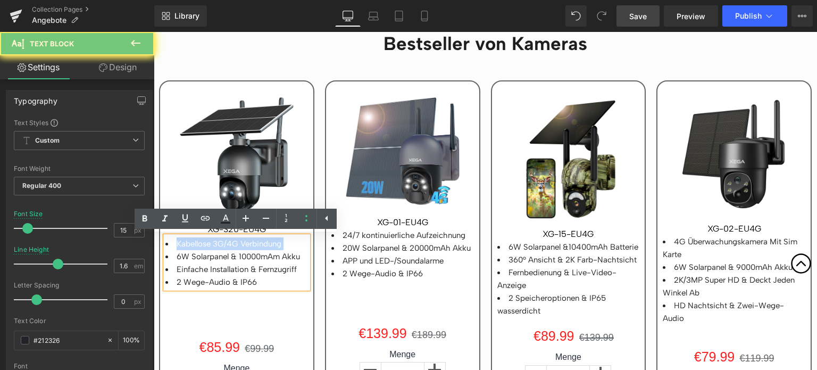
click at [210, 246] on li "Kabellose 3G/4G Verbindung" at bounding box center [236, 243] width 143 height 13
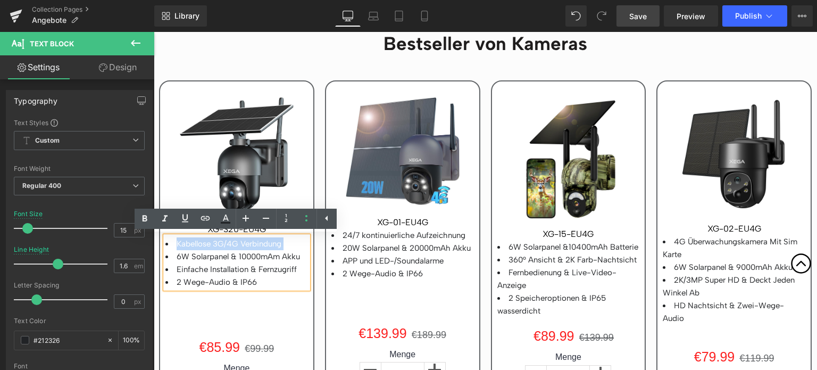
paste div
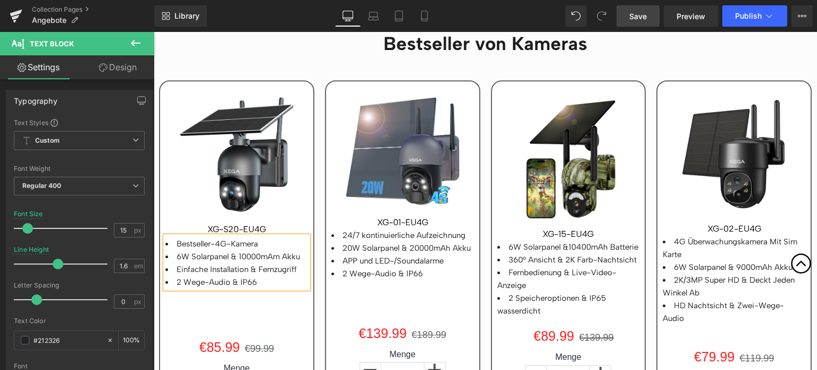
click at [188, 245] on span "Bestseller-4G-Kamera" at bounding box center [217, 244] width 81 height 10
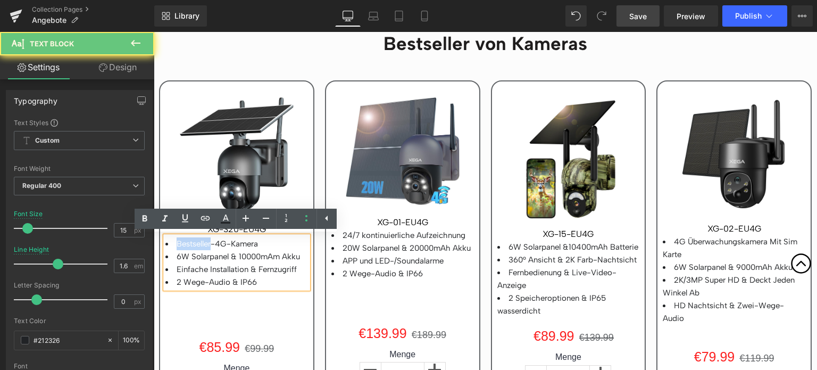
click at [188, 245] on span "Bestseller-4G-Kamera" at bounding box center [217, 244] width 81 height 10
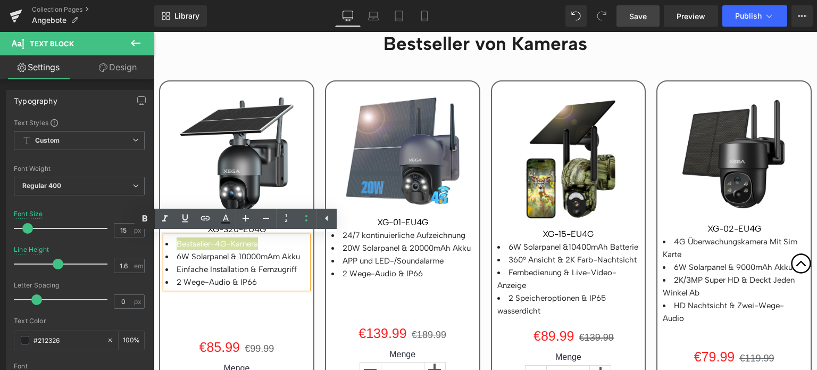
click at [145, 220] on icon at bounding box center [144, 218] width 13 height 13
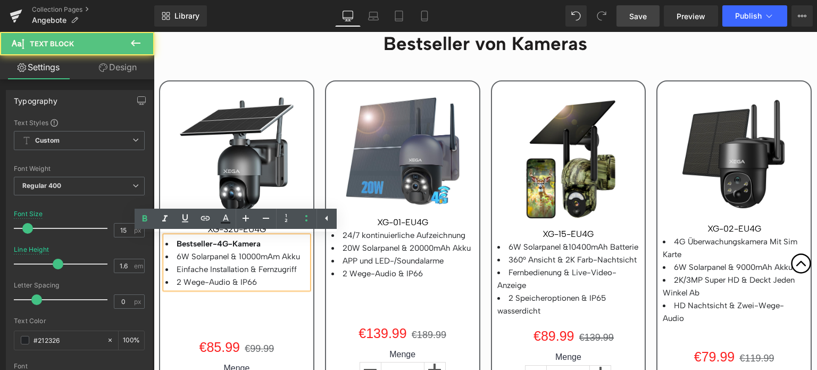
click at [274, 249] on li "Bestseller-4G-Kamera" at bounding box center [236, 243] width 143 height 13
click at [388, 250] on span "Text Block" at bounding box center [396, 254] width 35 height 13
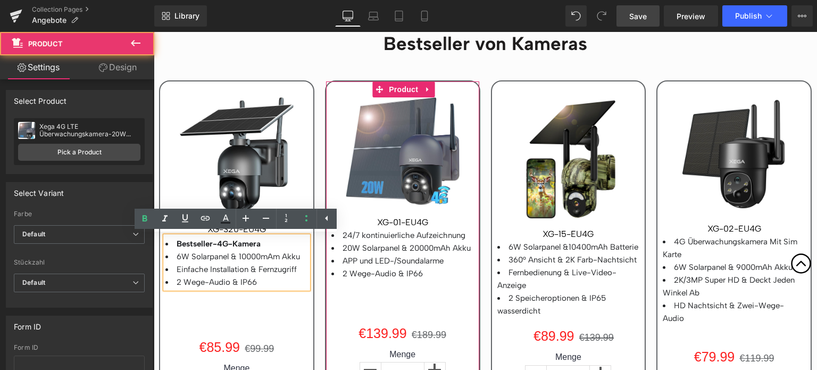
click at [381, 287] on div "Sale Off (P) Image XG-01-EU4G (P) SKU 24/7 kontinuierliche Aufzeichnung 20W Sol…" at bounding box center [402, 257] width 143 height 321
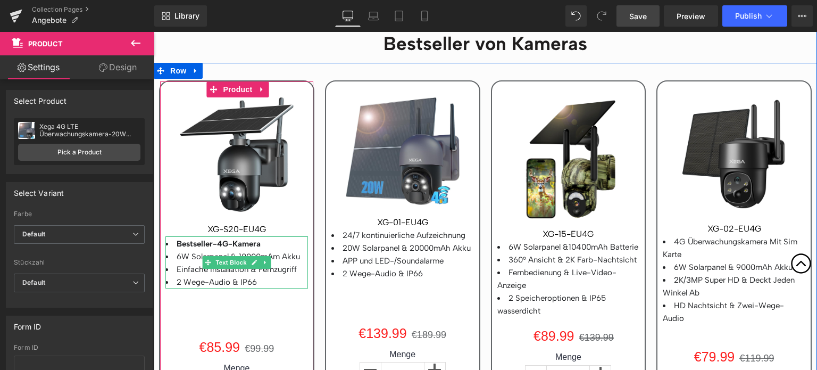
click at [186, 241] on strong "Bestseller-4G-Kamera" at bounding box center [219, 244] width 84 height 10
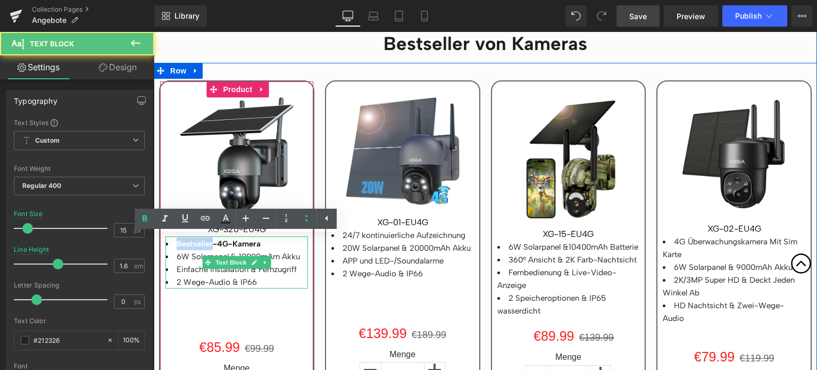
click at [186, 241] on strong "Bestseller-4G-Kamera" at bounding box center [219, 244] width 84 height 10
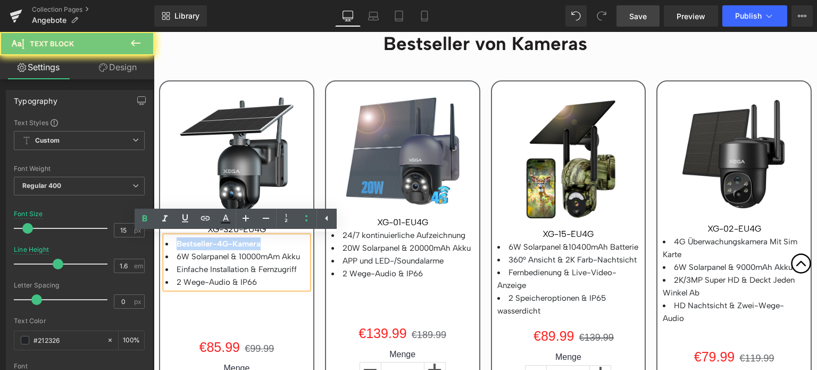
click at [186, 241] on strong "Bestseller-4G-Kamera" at bounding box center [219, 244] width 84 height 10
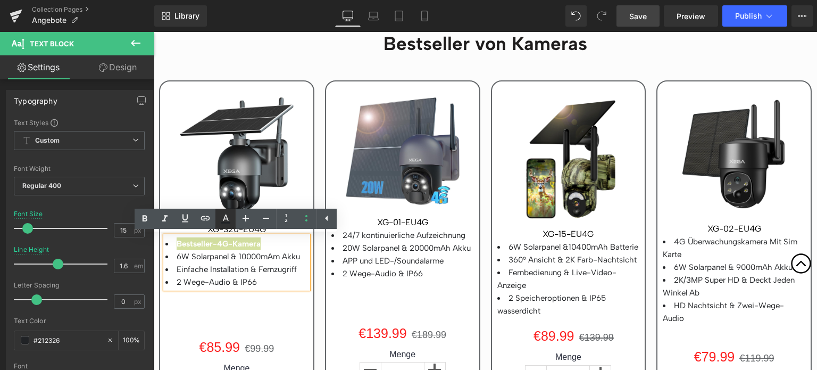
click at [226, 224] on icon at bounding box center [225, 218] width 13 height 13
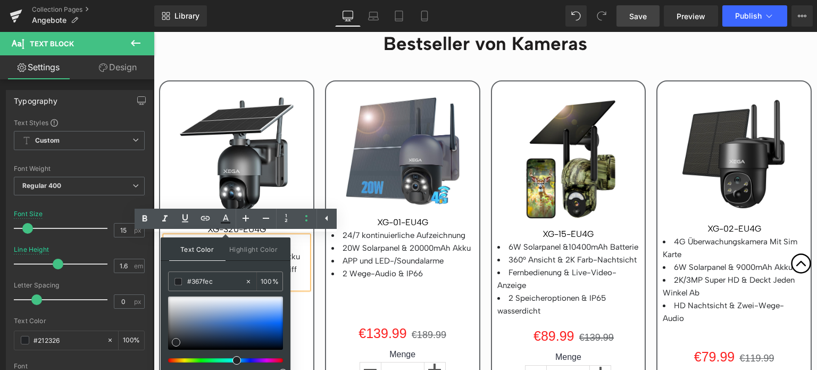
click at [262, 319] on div at bounding box center [225, 322] width 115 height 53
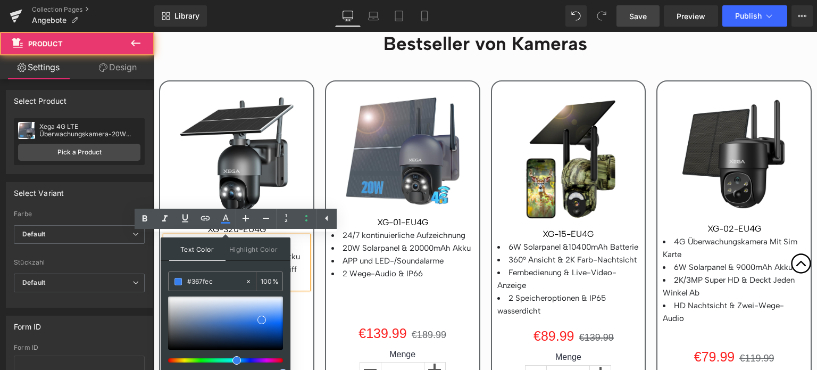
click at [361, 299] on div "Sale Off (P) Image XG-01-EU4G (P) SKU 24/7 kontinuierliche Aufzeichnung 20W Sol…" at bounding box center [402, 257] width 143 height 321
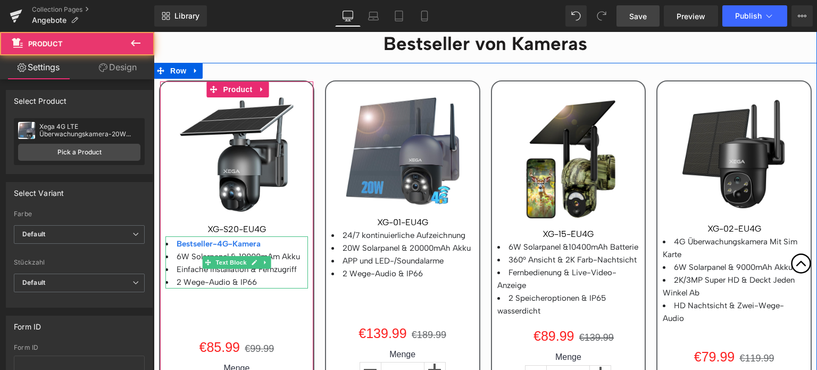
click at [194, 243] on strong "Bestseller-4G-Kamera" at bounding box center [219, 244] width 84 height 10
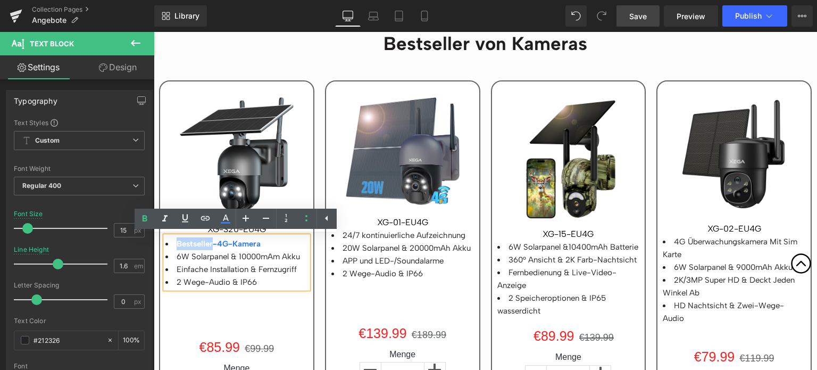
click at [194, 243] on strong "Bestseller-4G-Kamera" at bounding box center [219, 244] width 84 height 10
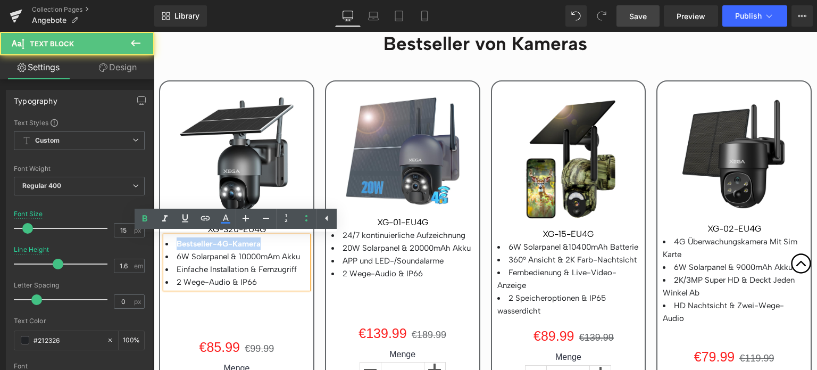
click at [194, 243] on strong "Bestseller-4G-Kamera" at bounding box center [219, 244] width 84 height 10
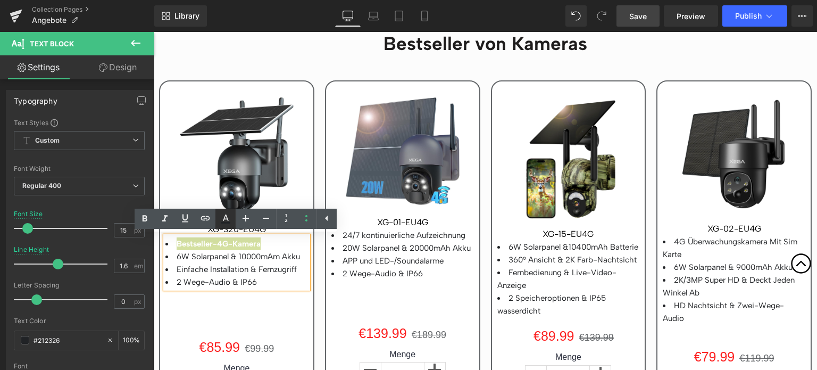
click at [223, 222] on icon at bounding box center [225, 218] width 13 height 13
type input "#212326"
type input "100"
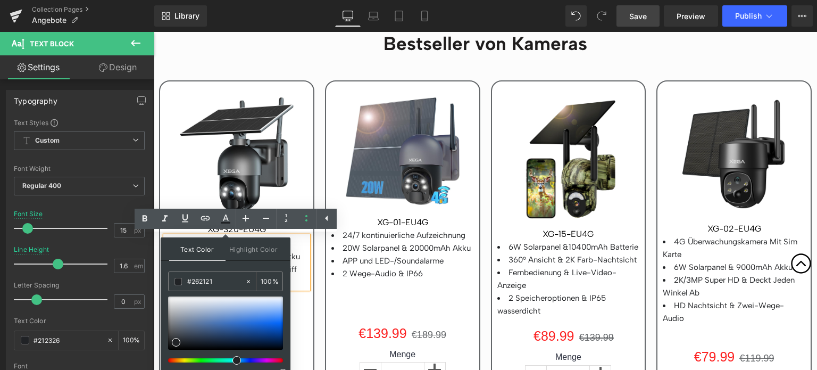
click at [277, 359] on div at bounding box center [221, 360] width 115 height 4
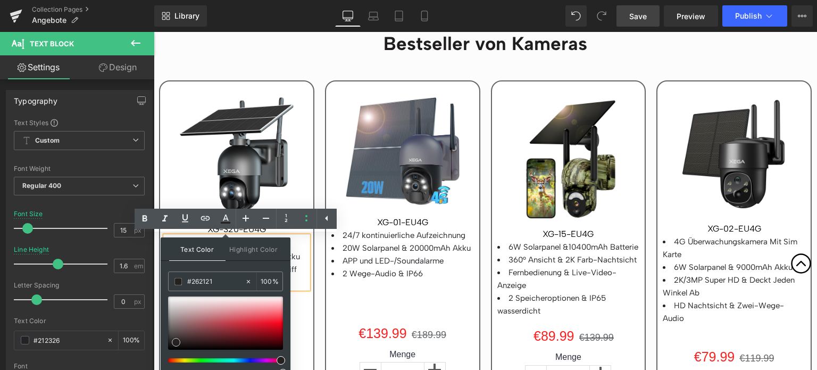
type input "#da1024"
click at [264, 325] on div at bounding box center [225, 322] width 115 height 53
click at [350, 274] on li "2 Wege-Audio & IP66" at bounding box center [402, 273] width 143 height 13
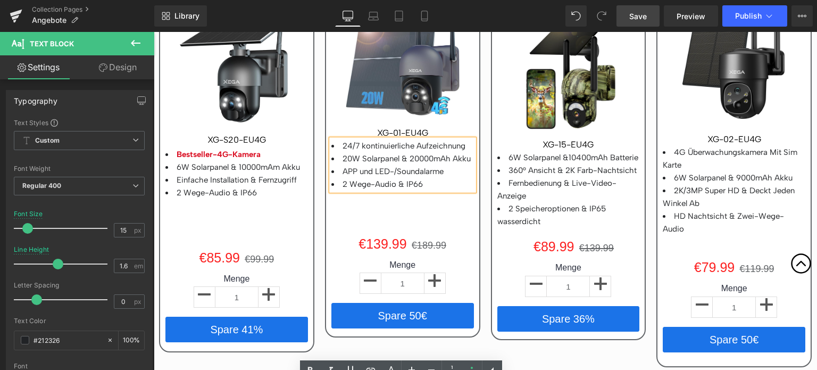
scroll to position [691, 0]
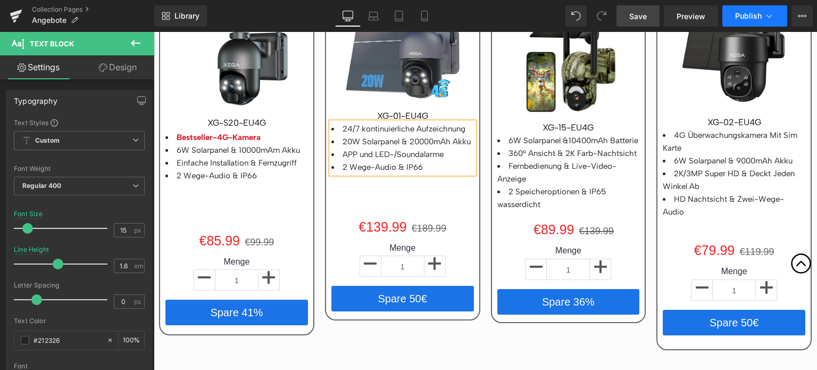
click at [772, 21] on icon at bounding box center [769, 16] width 11 height 11
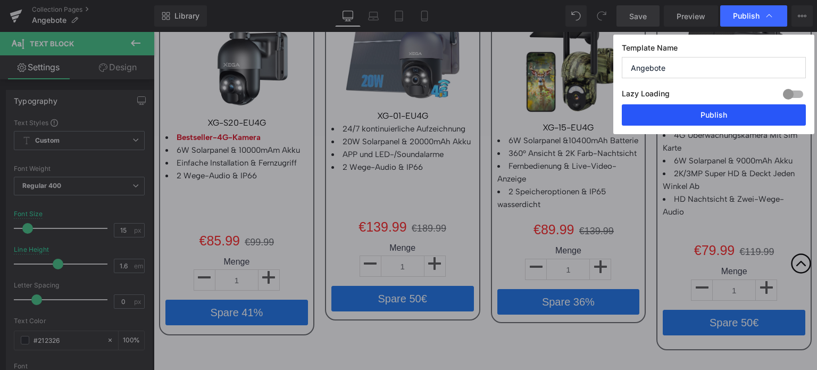
click at [691, 113] on button "Publish" at bounding box center [714, 114] width 184 height 21
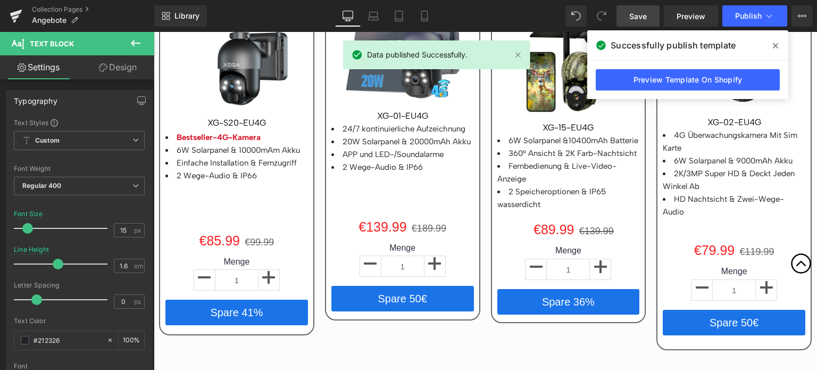
click at [779, 46] on span at bounding box center [775, 45] width 17 height 17
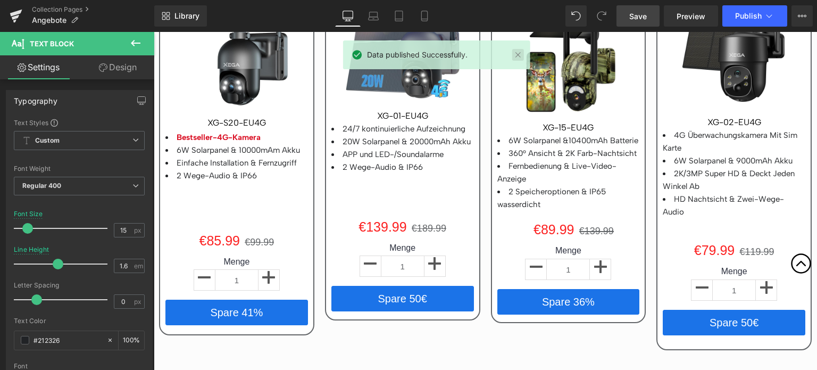
click at [515, 54] on link at bounding box center [518, 55] width 12 height 12
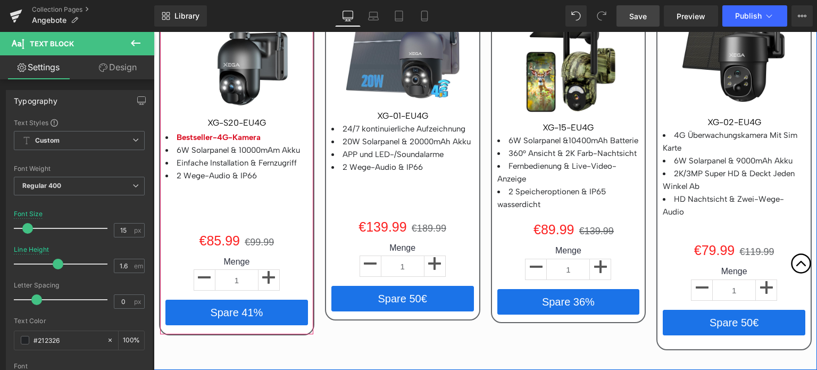
scroll to position [638, 0]
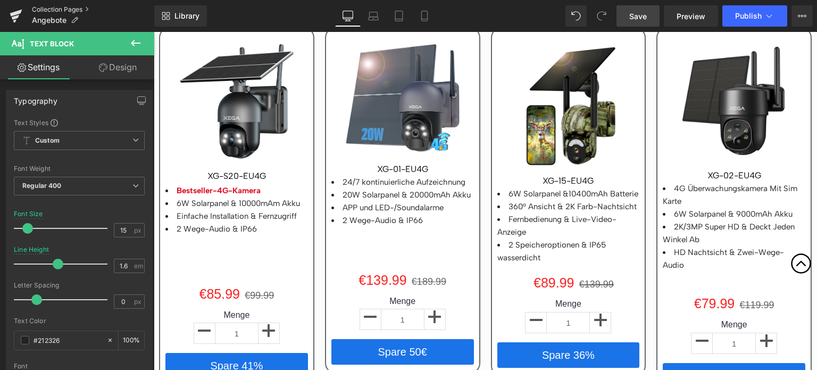
click at [52, 6] on link "Collection Pages" at bounding box center [93, 9] width 122 height 9
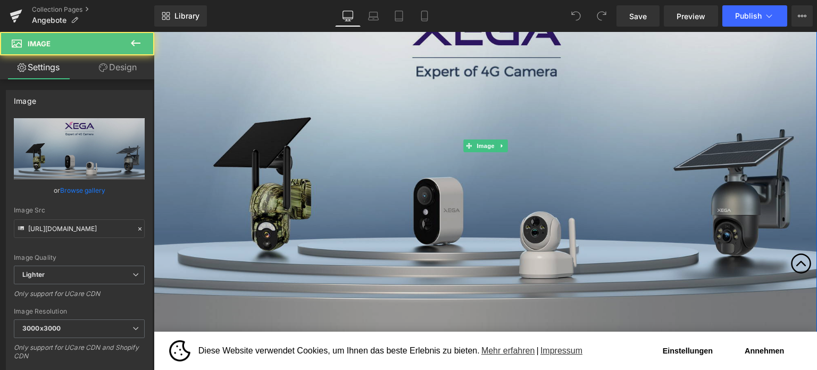
click at [392, 138] on img at bounding box center [485, 146] width 663 height 378
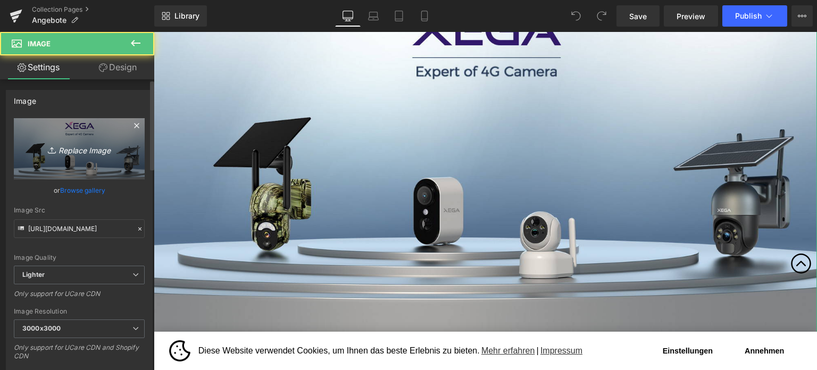
click at [83, 141] on link "Replace Image" at bounding box center [79, 148] width 131 height 61
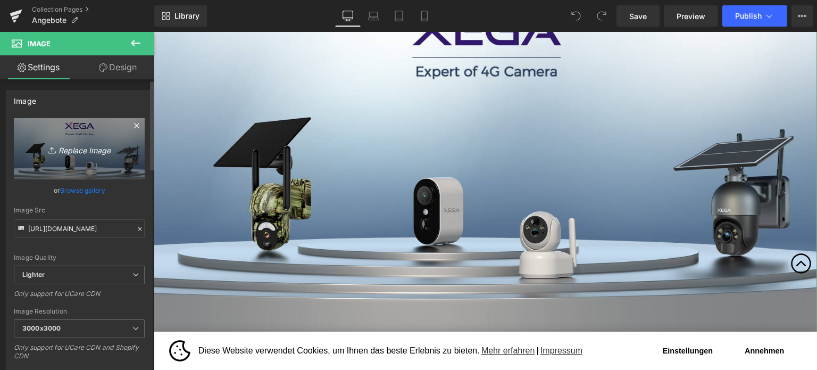
type input "C:\fakepath\促销-2-压缩.jpg"
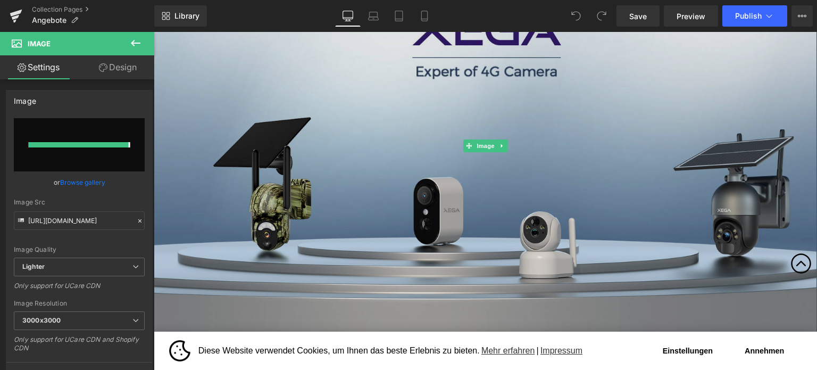
type input "[URL][DOMAIN_NAME]"
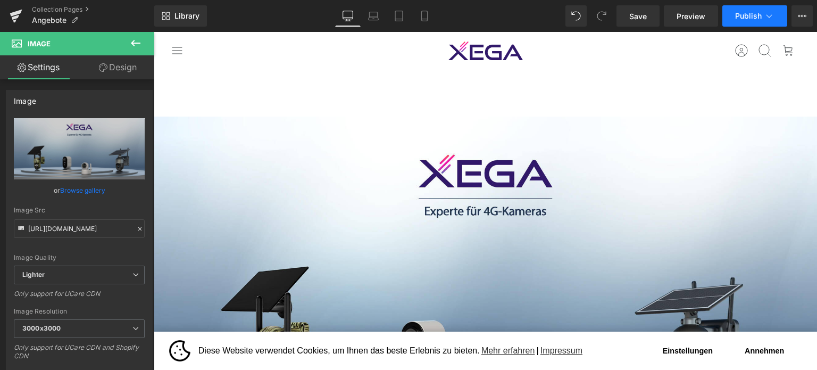
click at [757, 16] on span "Publish" at bounding box center [748, 16] width 27 height 9
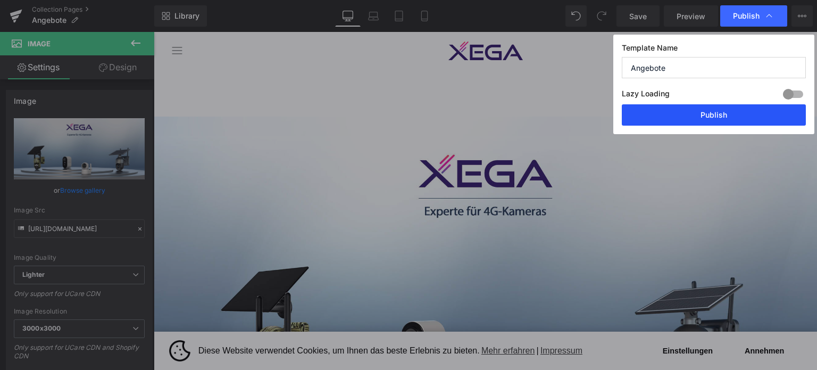
click at [690, 114] on button "Publish" at bounding box center [714, 114] width 184 height 21
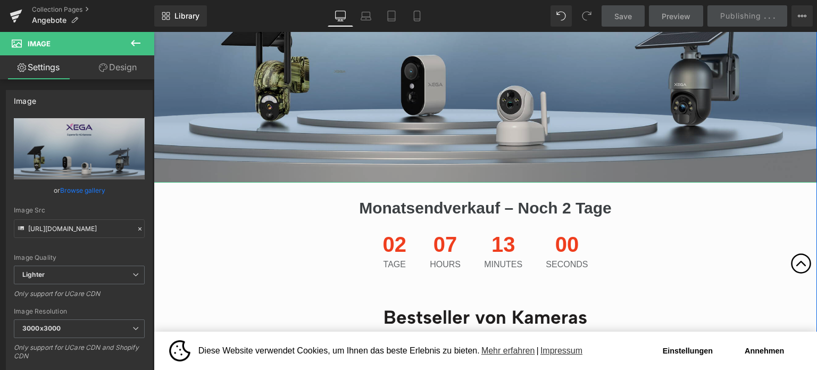
scroll to position [266, 0]
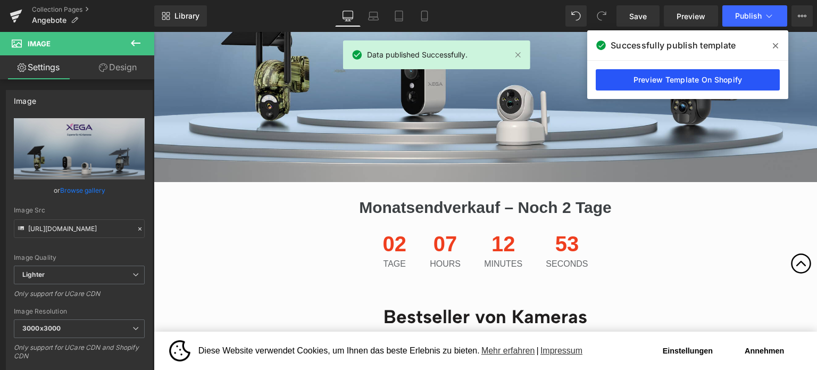
click at [623, 79] on link "Preview Template On Shopify" at bounding box center [688, 79] width 184 height 21
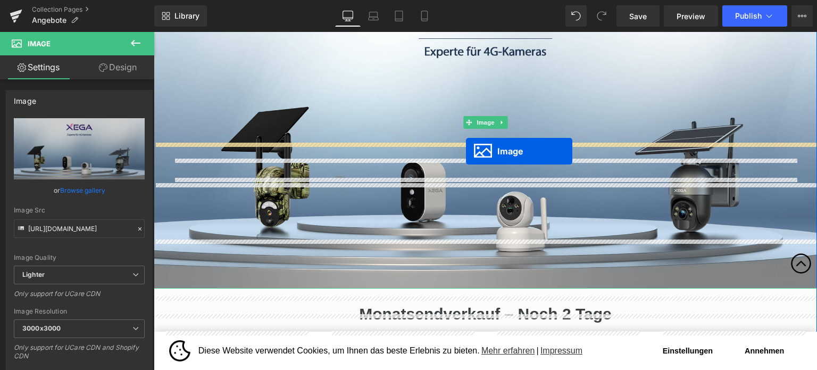
scroll to position [0, 0]
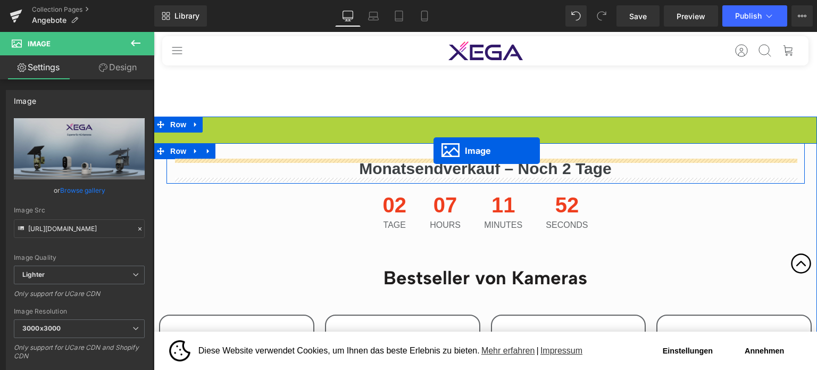
drag, startPoint x: 464, startPoint y: 120, endPoint x: 433, endPoint y: 151, distance: 42.9
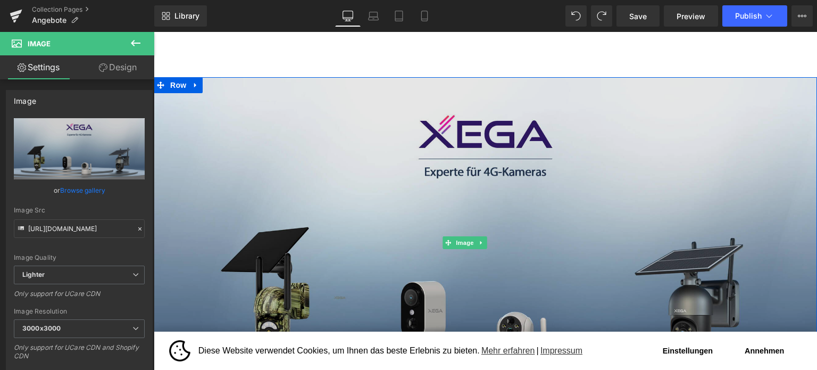
scroll to position [160, 0]
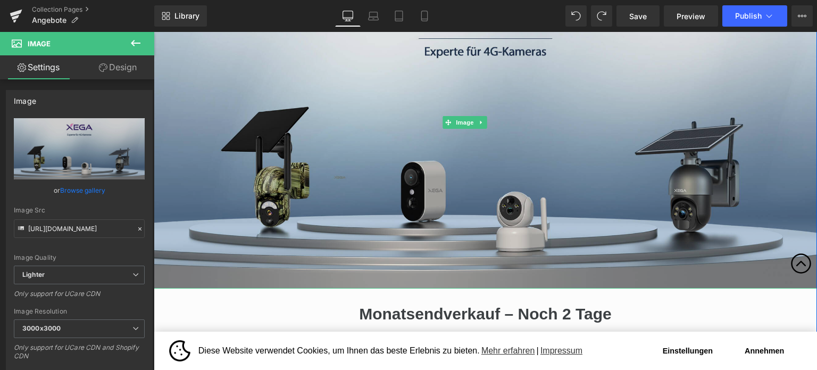
click at [372, 174] on img at bounding box center [485, 123] width 663 height 332
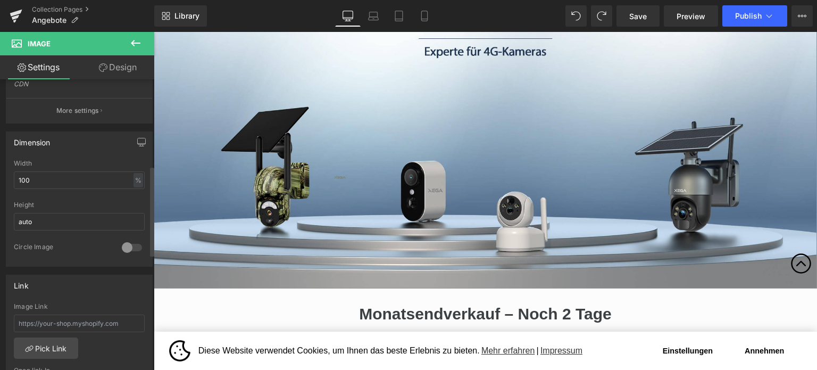
scroll to position [266, 0]
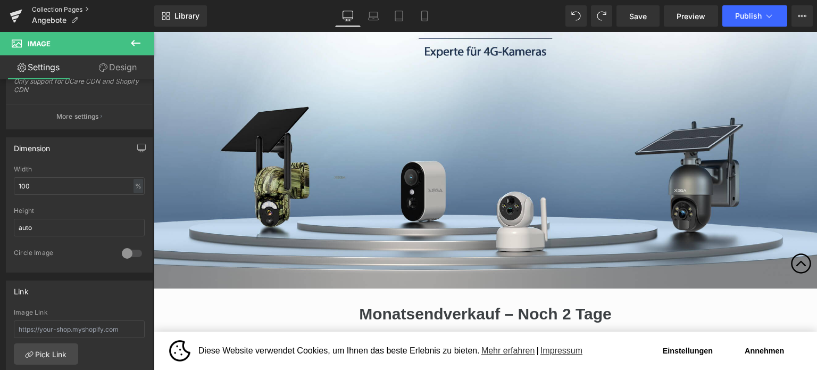
click at [62, 11] on link "Collection Pages" at bounding box center [93, 9] width 122 height 9
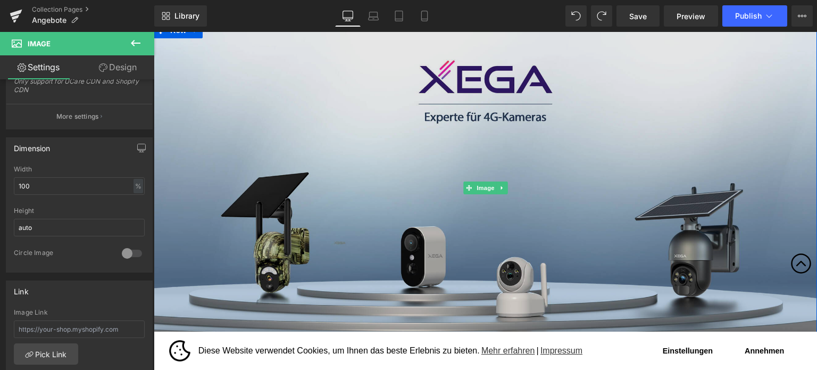
scroll to position [0, 0]
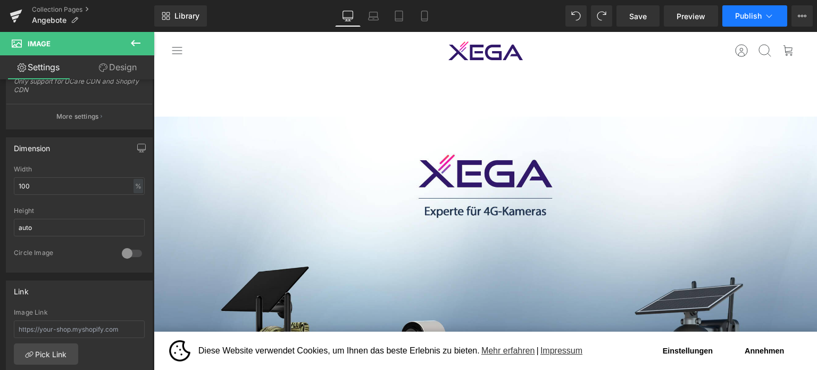
click at [745, 13] on span "Publish" at bounding box center [748, 16] width 27 height 9
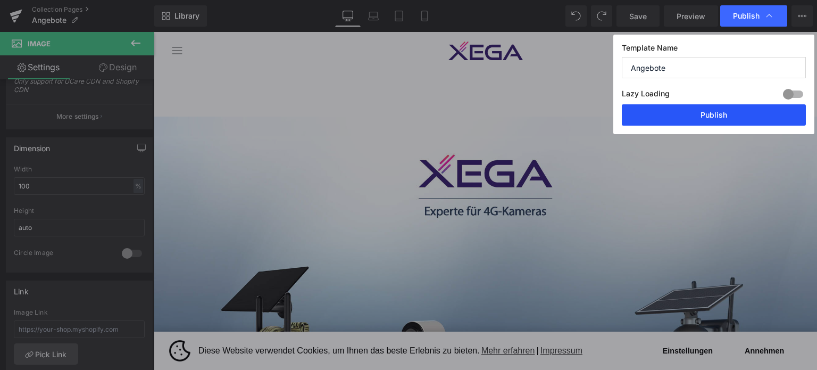
drag, startPoint x: 674, startPoint y: 121, endPoint x: 389, endPoint y: 116, distance: 285.1
click at [674, 121] on button "Publish" at bounding box center [714, 114] width 184 height 21
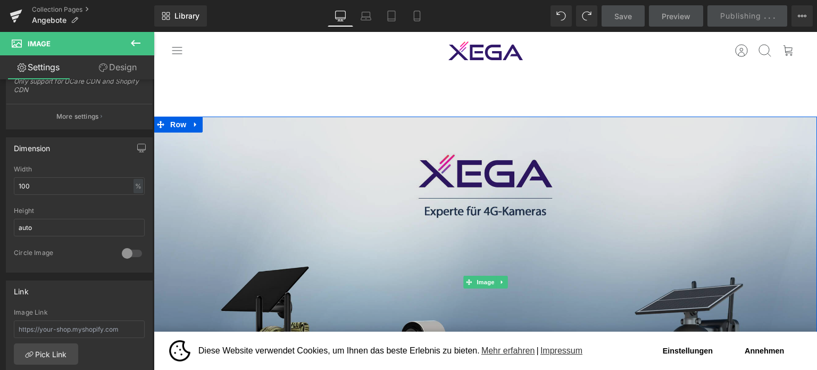
scroll to position [213, 0]
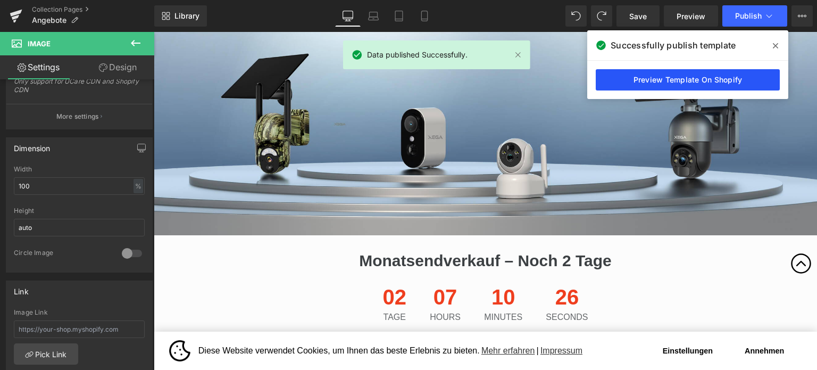
click at [675, 76] on link "Preview Template On Shopify" at bounding box center [688, 79] width 184 height 21
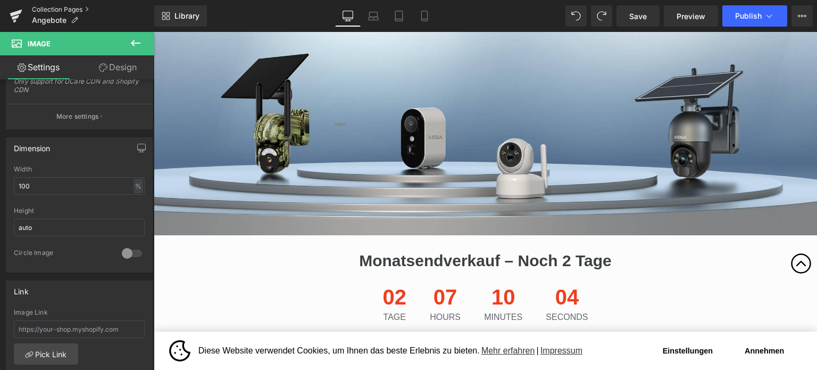
click at [57, 10] on link "Collection Pages" at bounding box center [93, 9] width 122 height 9
